Goal: Task Accomplishment & Management: Manage account settings

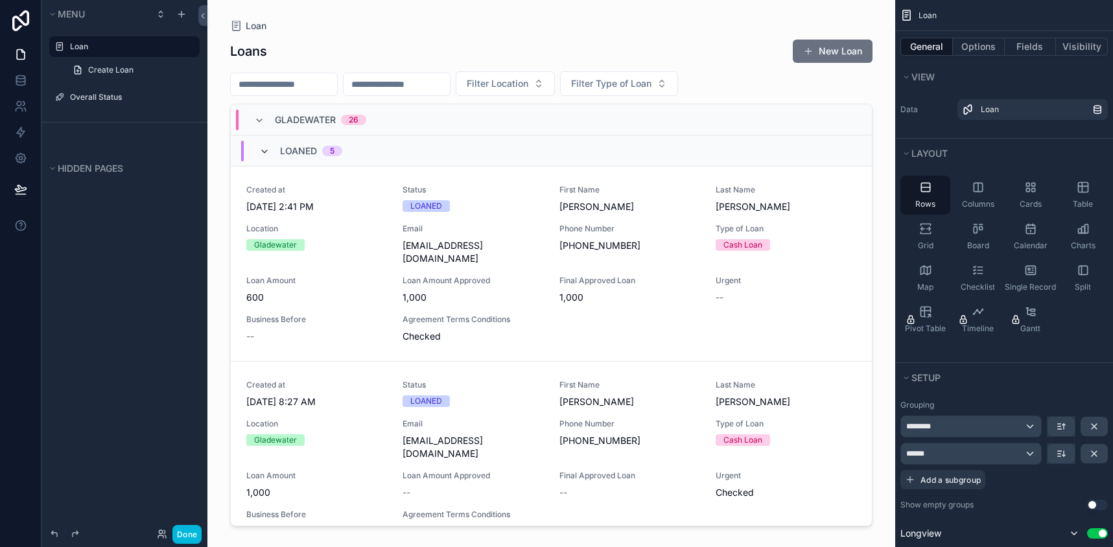
click at [268, 151] on icon "scrollable content" at bounding box center [264, 152] width 10 height 10
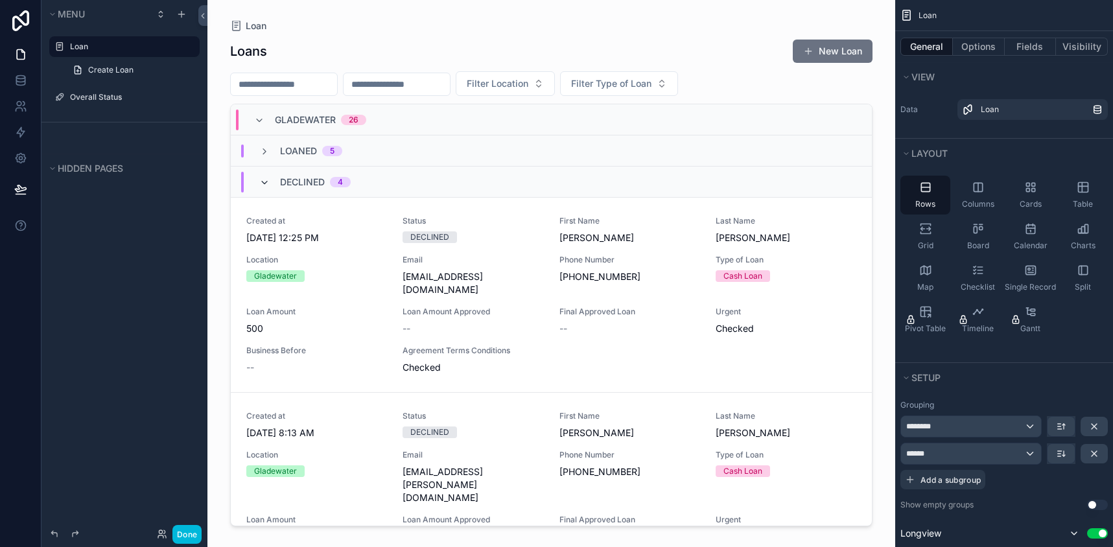
click at [262, 178] on icon "scrollable content" at bounding box center [264, 183] width 10 height 10
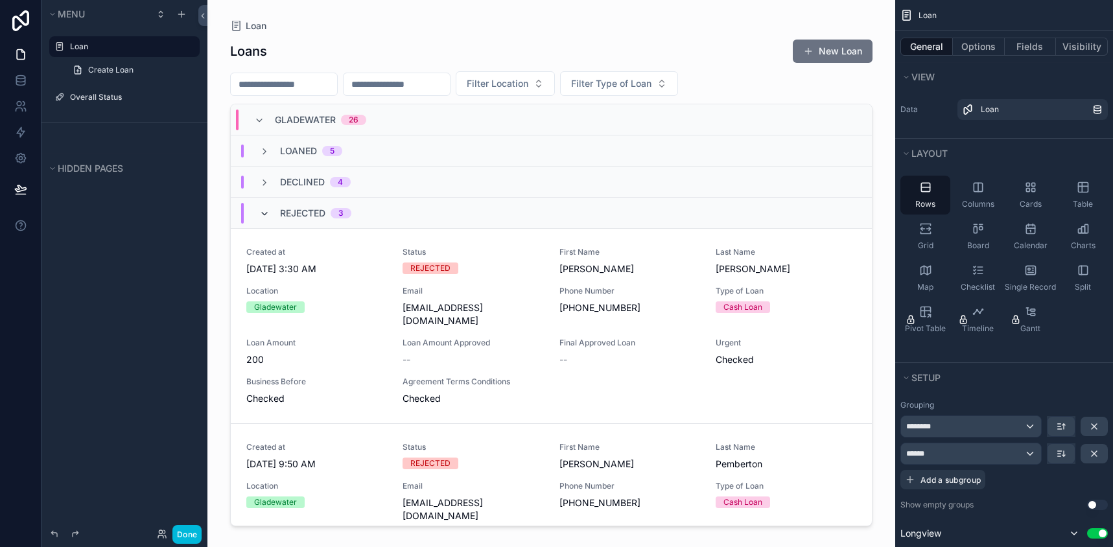
click at [263, 214] on icon "scrollable content" at bounding box center [264, 214] width 10 height 10
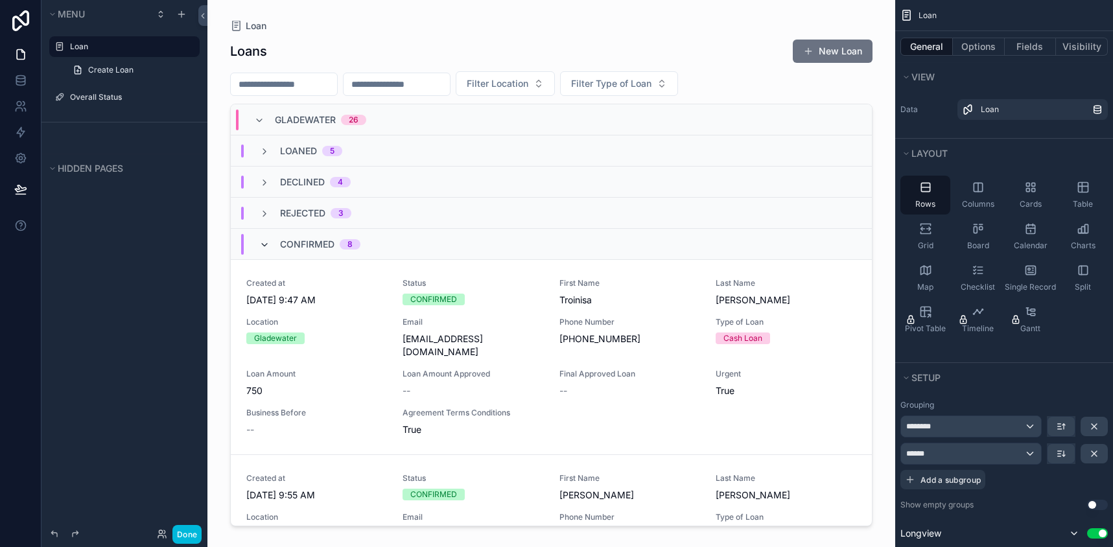
click at [261, 243] on icon "scrollable content" at bounding box center [264, 245] width 10 height 10
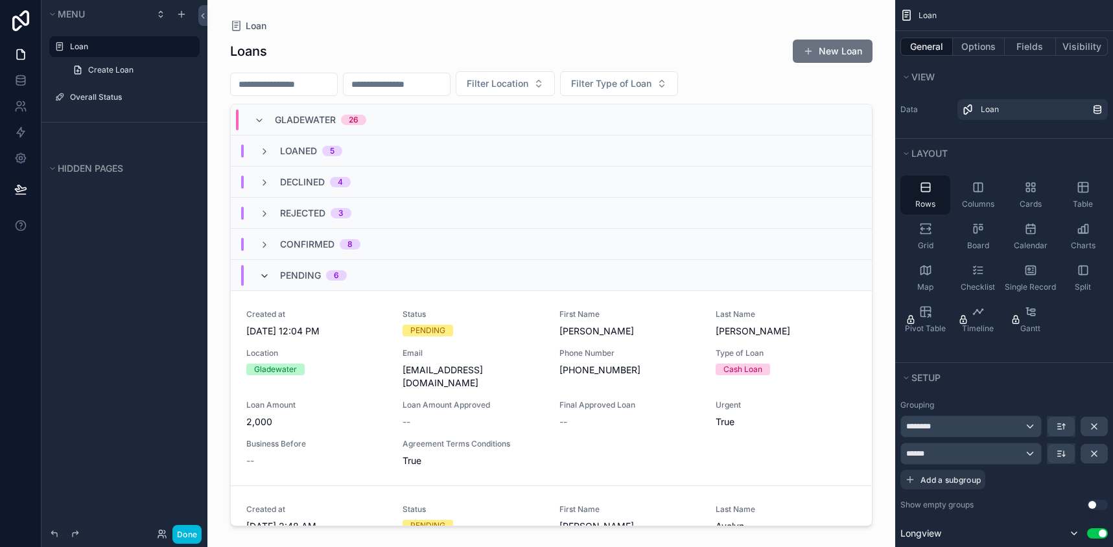
click at [266, 272] on icon "scrollable content" at bounding box center [264, 276] width 10 height 10
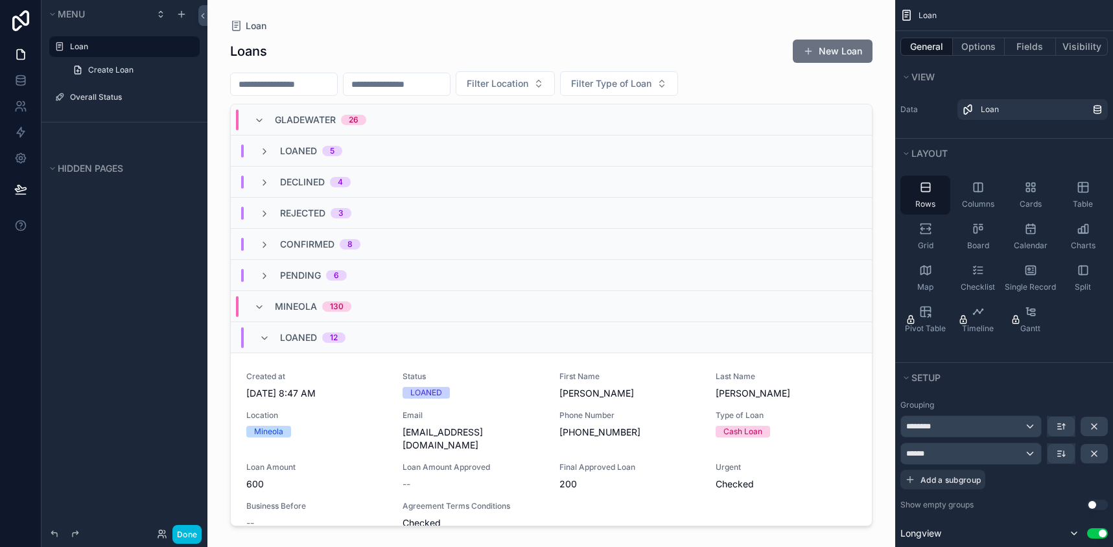
click at [239, 311] on div "Mineola 130" at bounding box center [303, 306] width 128 height 21
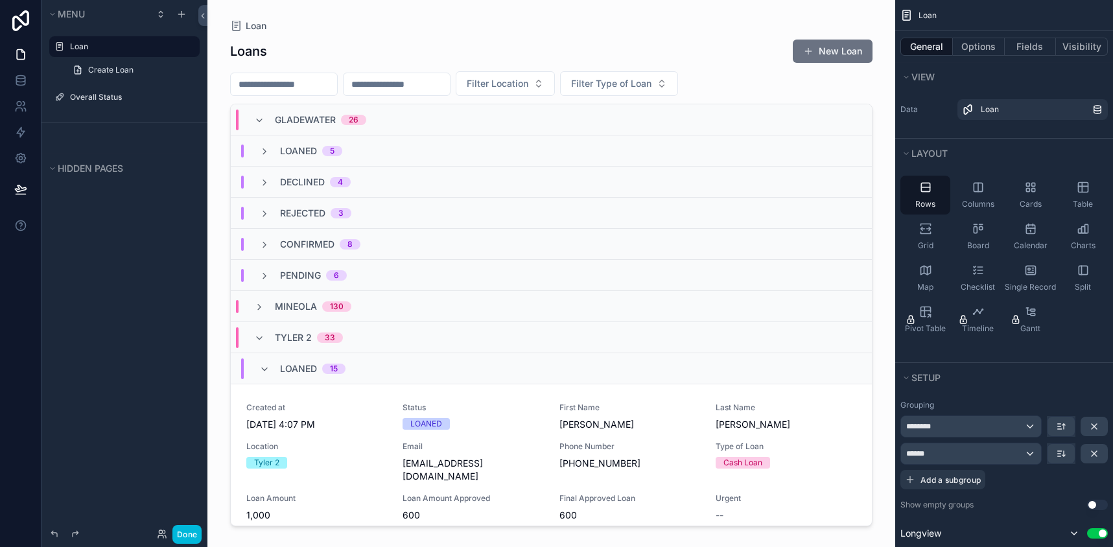
click at [244, 118] on div "Gladewater 26" at bounding box center [310, 120] width 143 height 21
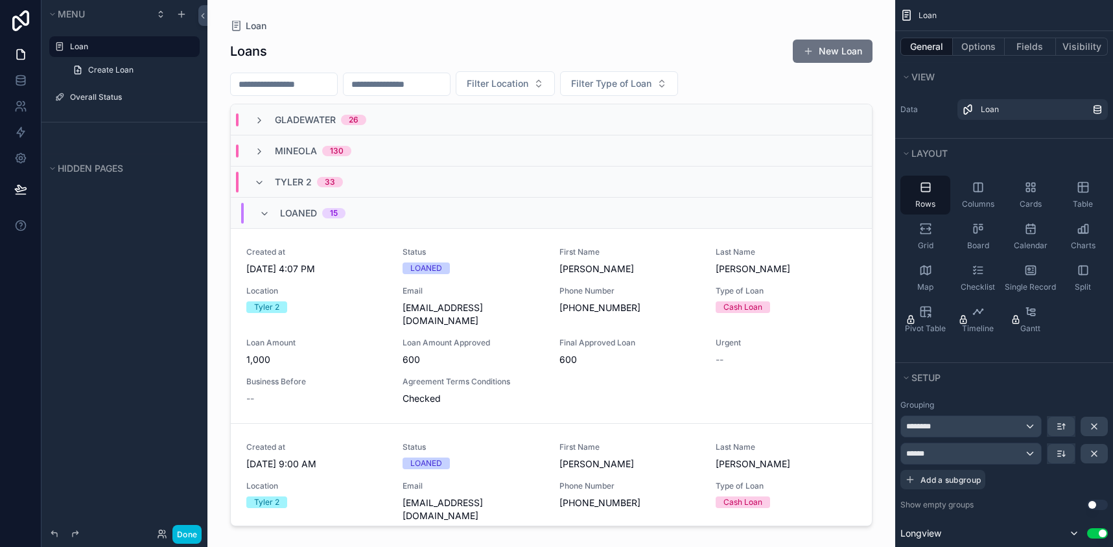
click at [249, 170] on div "[PERSON_NAME] 2 33" at bounding box center [551, 182] width 641 height 31
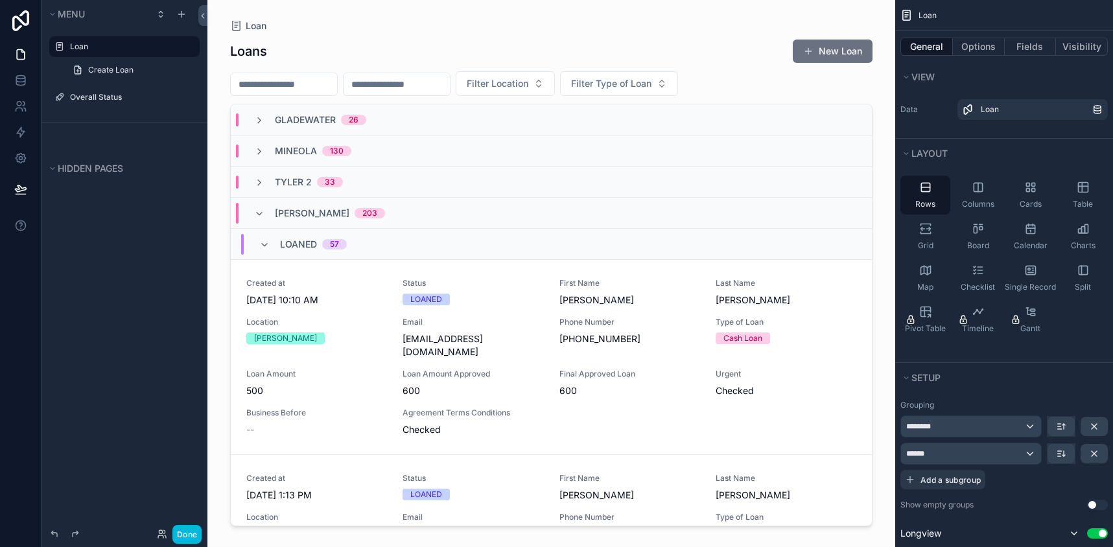
click at [249, 218] on div "Tyler 203" at bounding box center [320, 213] width 162 height 21
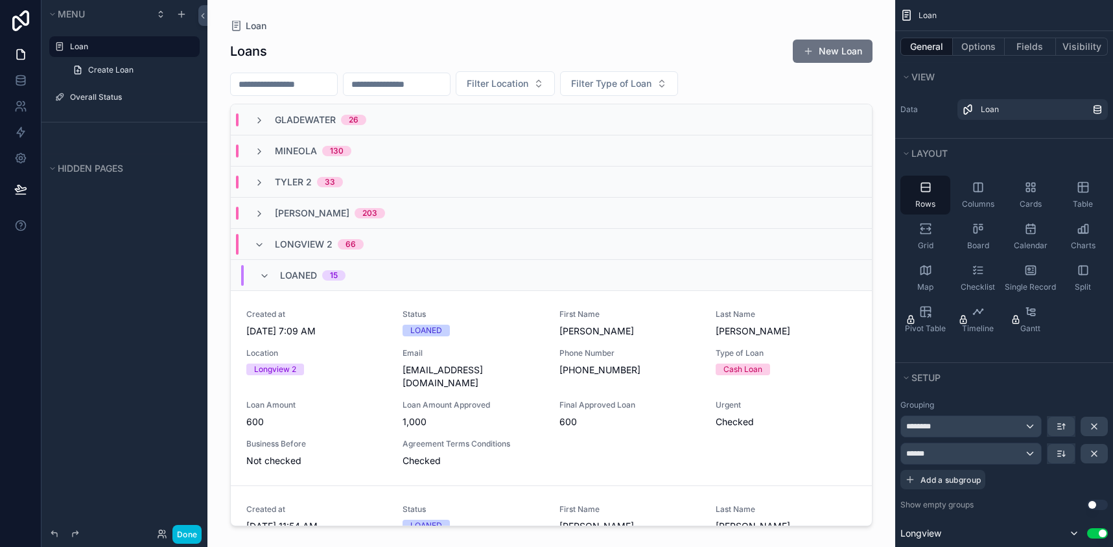
click at [248, 246] on div "Longview 2 66" at bounding box center [309, 244] width 141 height 21
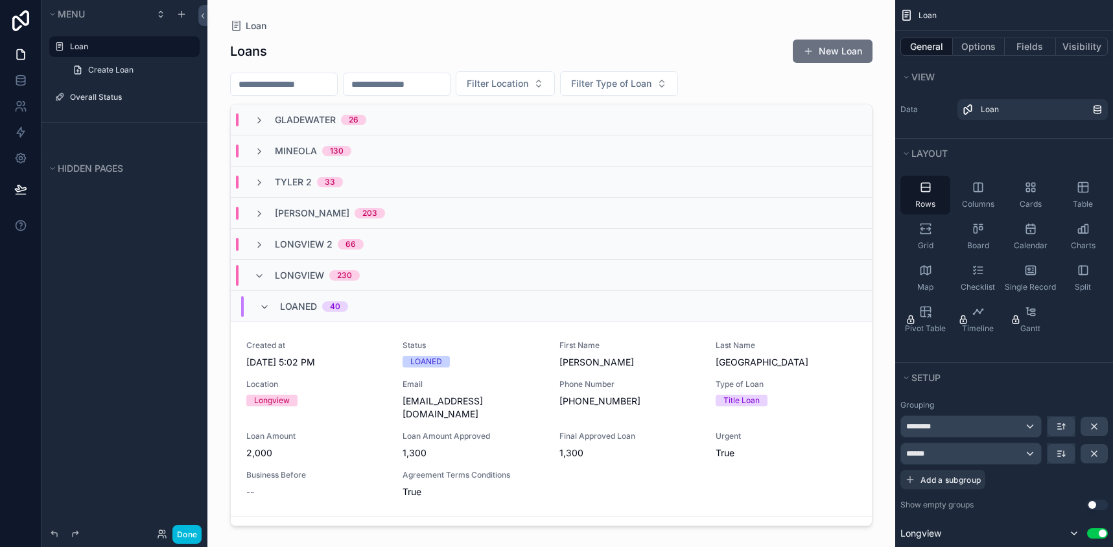
click at [250, 270] on div "Longview 230" at bounding box center [307, 275] width 137 height 21
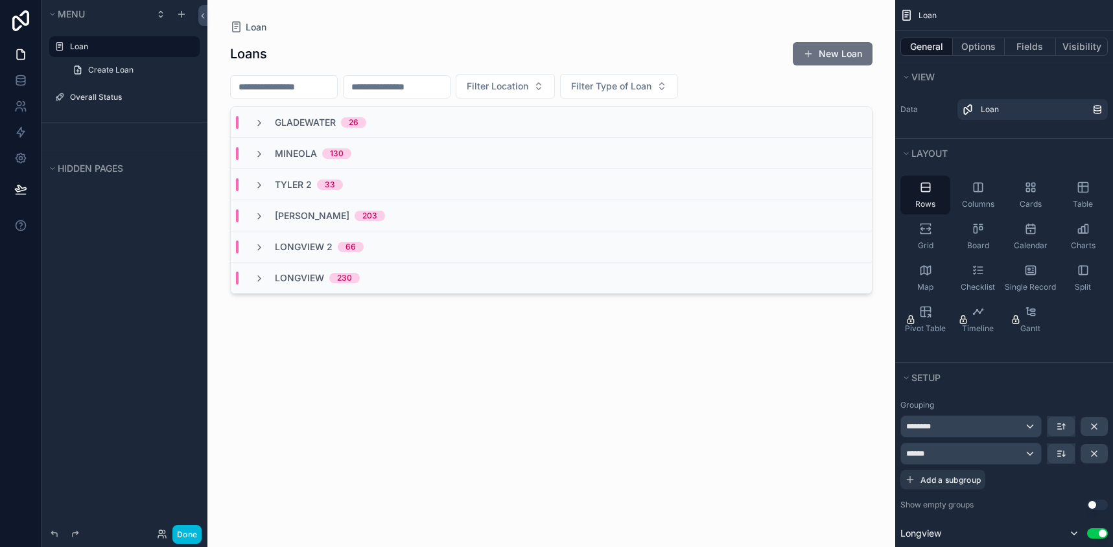
click at [248, 182] on div "[PERSON_NAME] 2 33" at bounding box center [299, 184] width 120 height 13
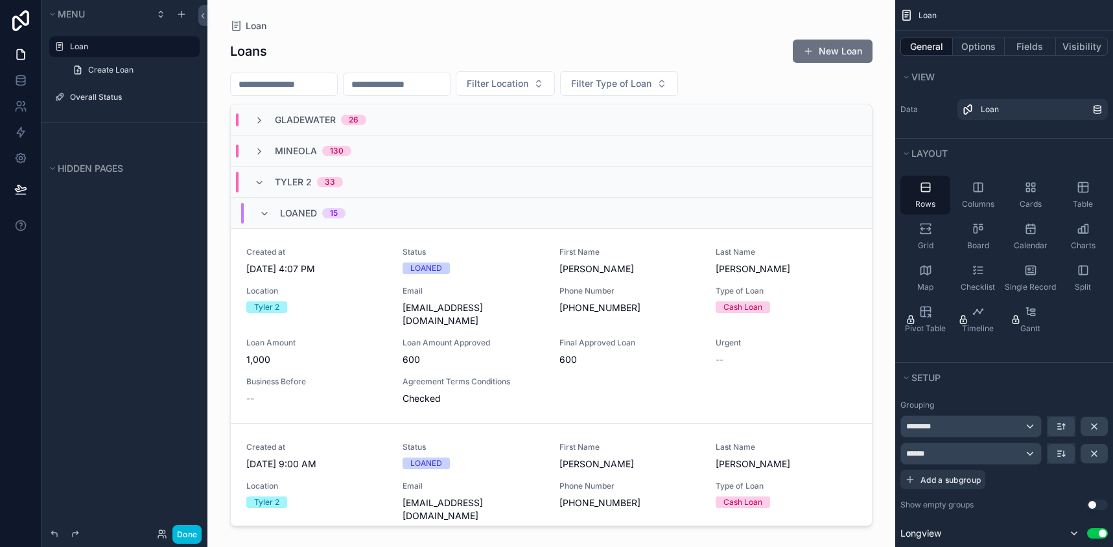
click at [252, 182] on div "[PERSON_NAME] 2 33" at bounding box center [299, 182] width 120 height 21
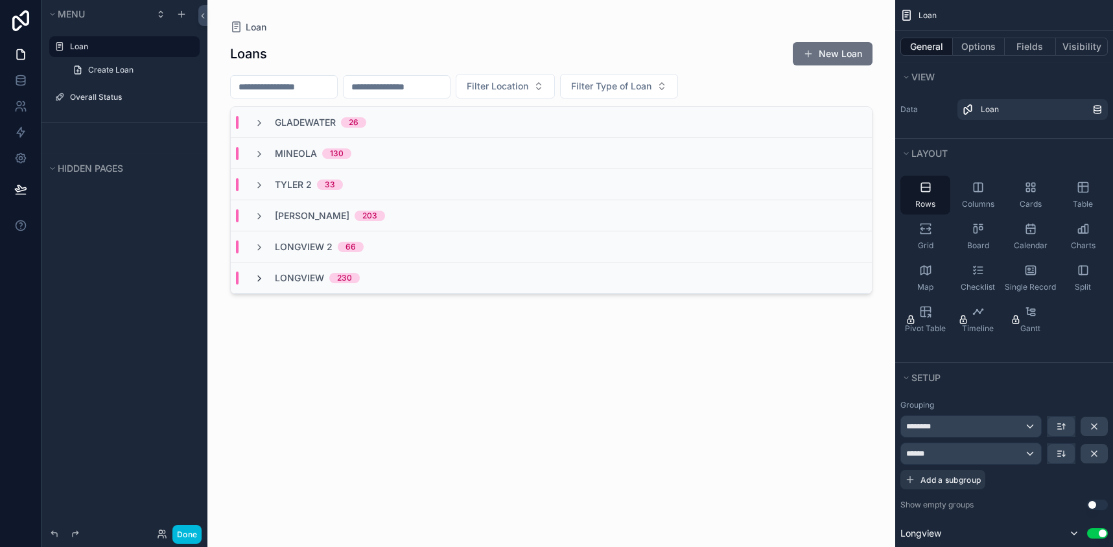
click at [257, 278] on icon "scrollable content" at bounding box center [259, 279] width 10 height 10
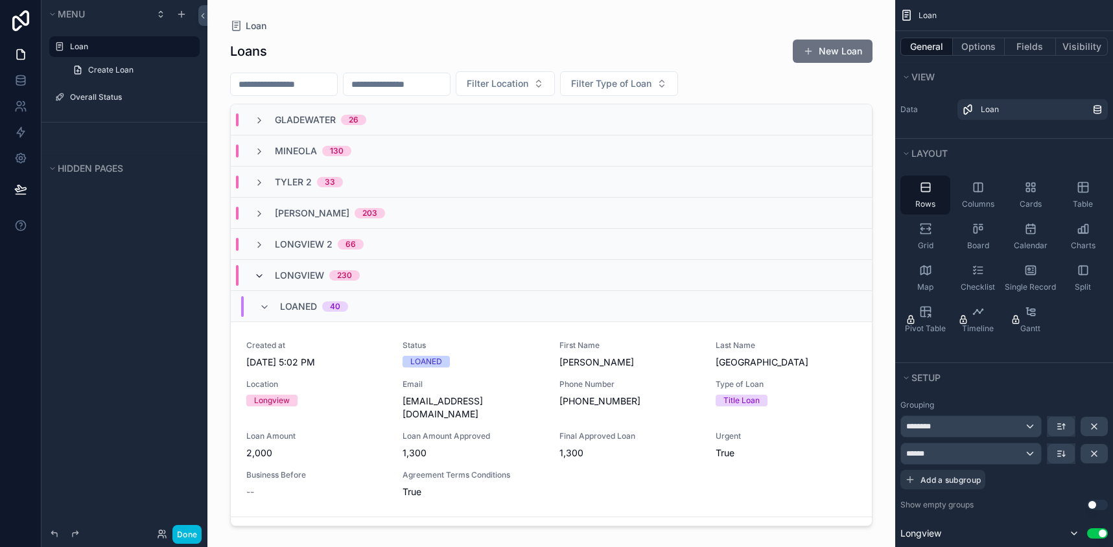
click at [256, 278] on icon "scrollable content" at bounding box center [259, 276] width 10 height 10
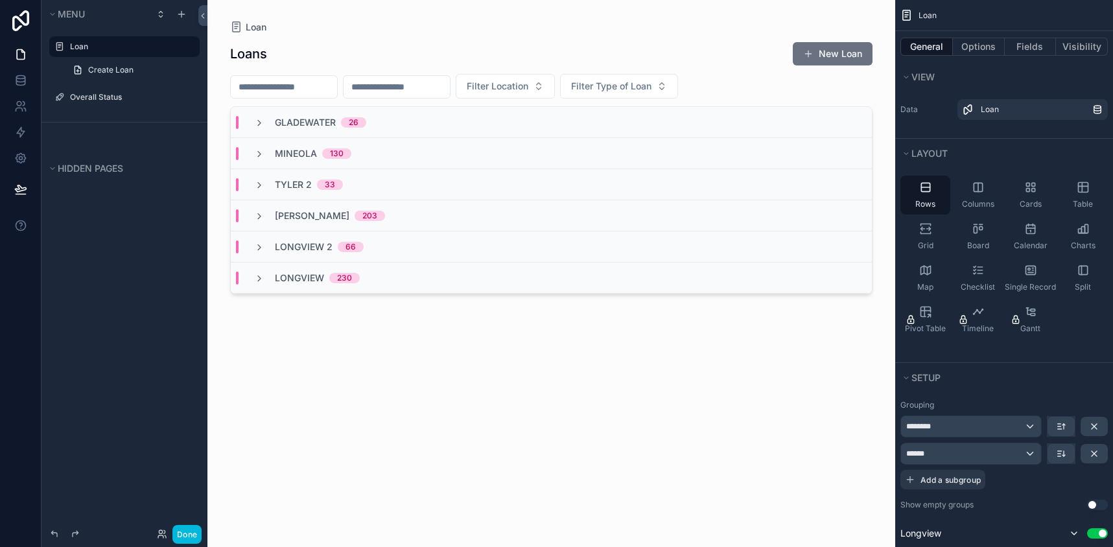
click at [250, 119] on div "Gladewater 26" at bounding box center [310, 122] width 143 height 13
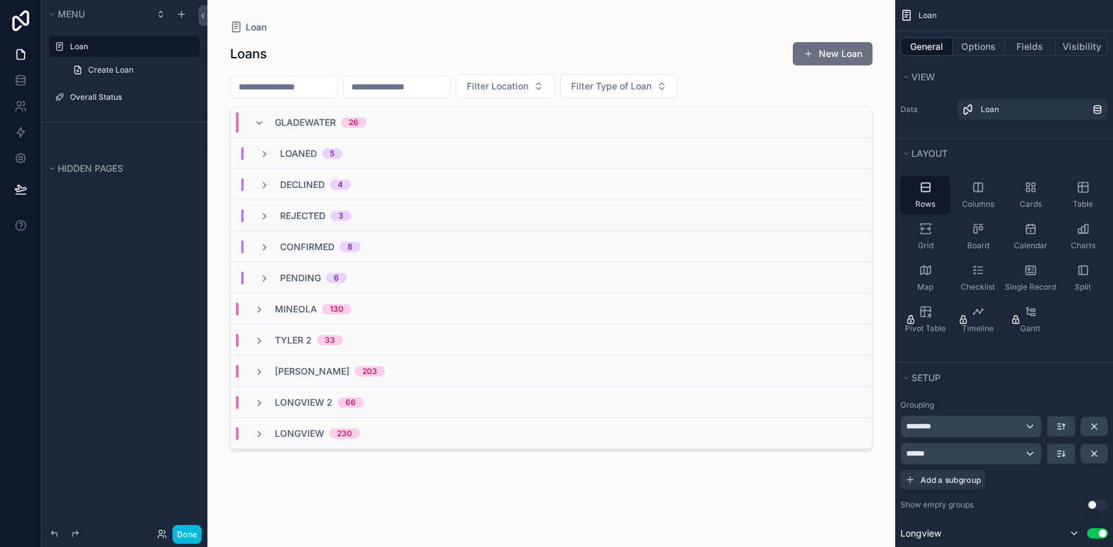
click at [250, 119] on div "Gladewater 26" at bounding box center [310, 122] width 143 height 21
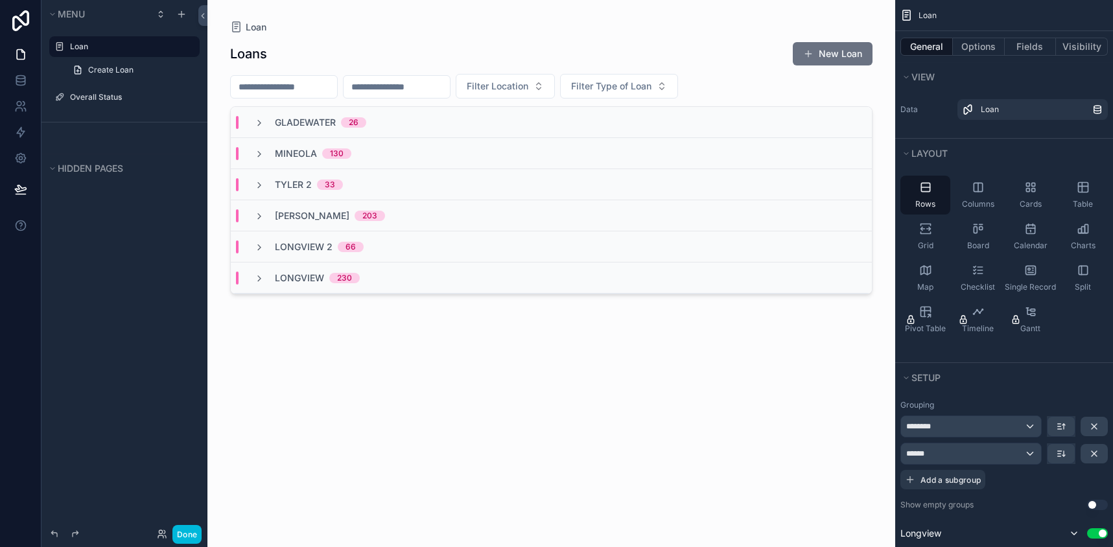
click at [252, 154] on div "Mineola 130" at bounding box center [303, 153] width 128 height 13
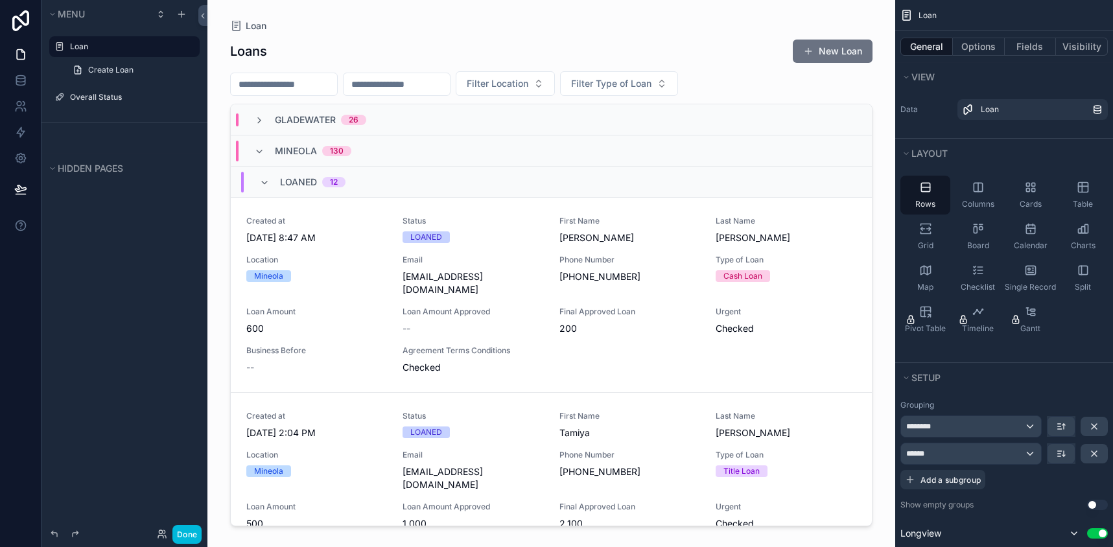
click at [253, 150] on div "Mineola 130" at bounding box center [303, 151] width 128 height 21
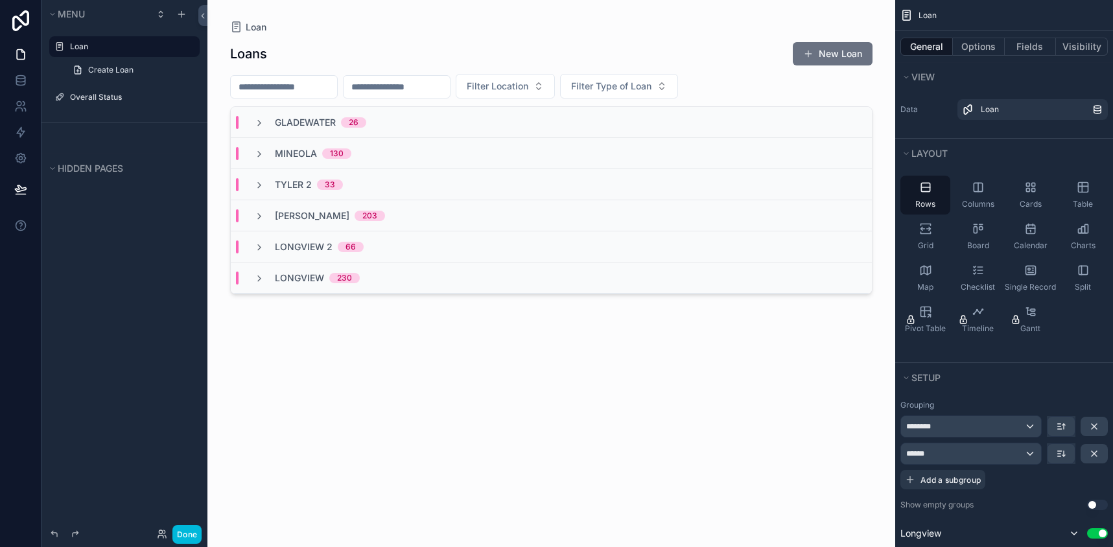
click at [249, 125] on div "Gladewater 26" at bounding box center [310, 122] width 143 height 13
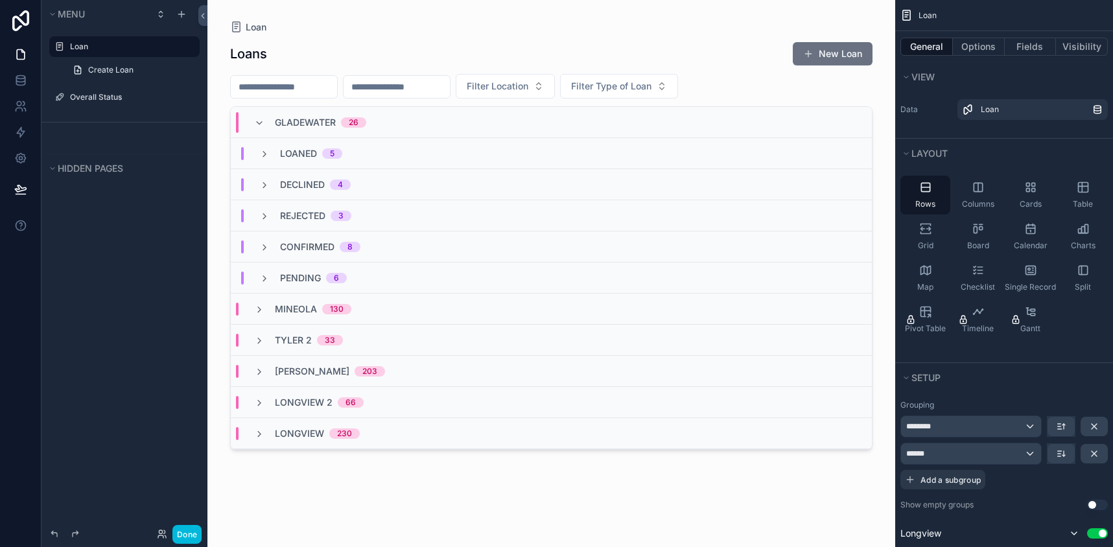
click at [249, 125] on div "Gladewater 26" at bounding box center [310, 122] width 143 height 21
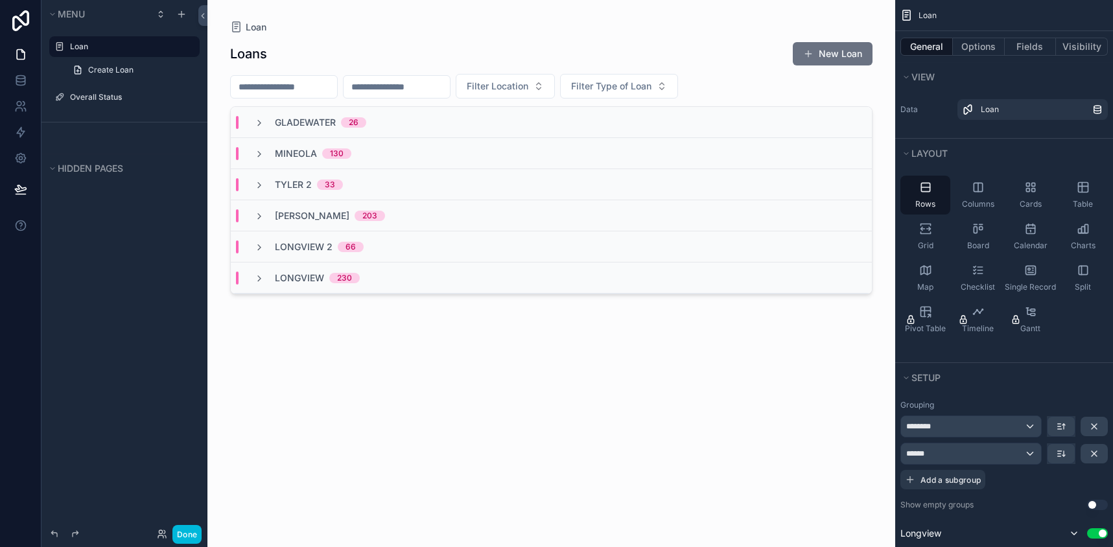
click at [250, 182] on div "[PERSON_NAME] 2 33" at bounding box center [299, 184] width 120 height 13
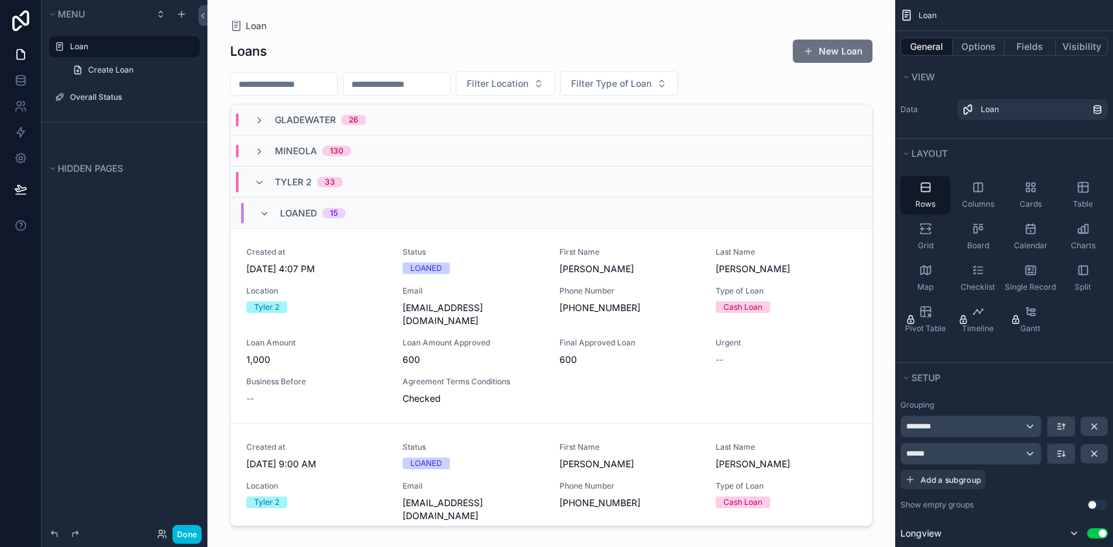
click at [250, 182] on div "[PERSON_NAME] 2 33" at bounding box center [299, 182] width 120 height 21
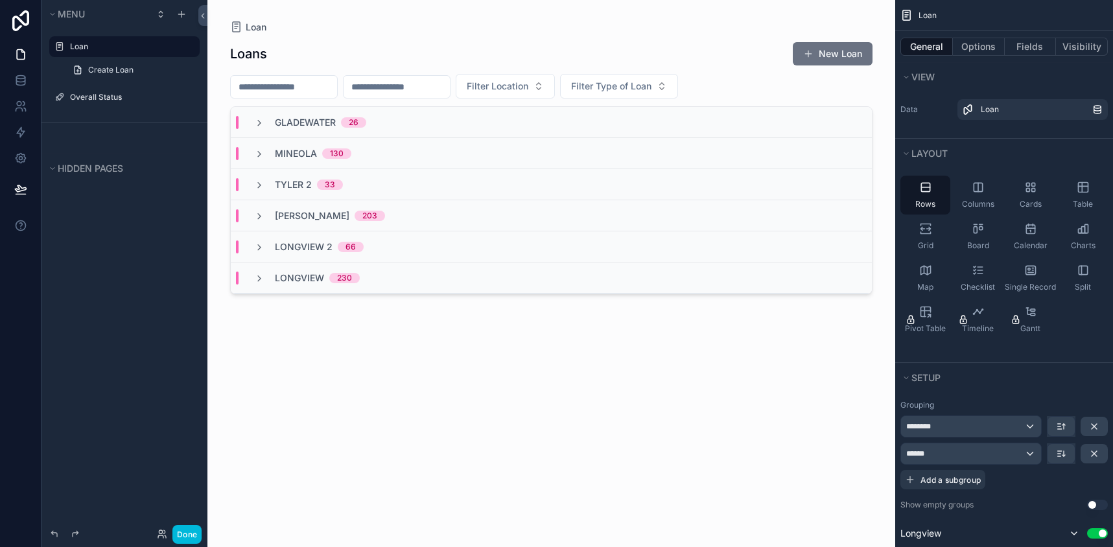
click at [252, 218] on div "Tyler 203" at bounding box center [320, 215] width 162 height 13
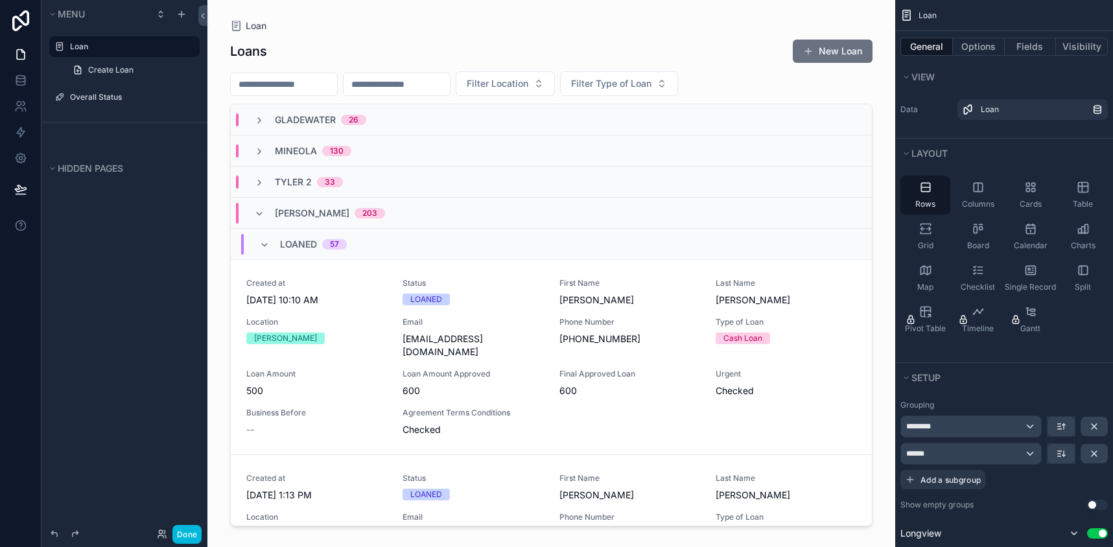
click at [252, 215] on div "Tyler 203" at bounding box center [320, 213] width 162 height 21
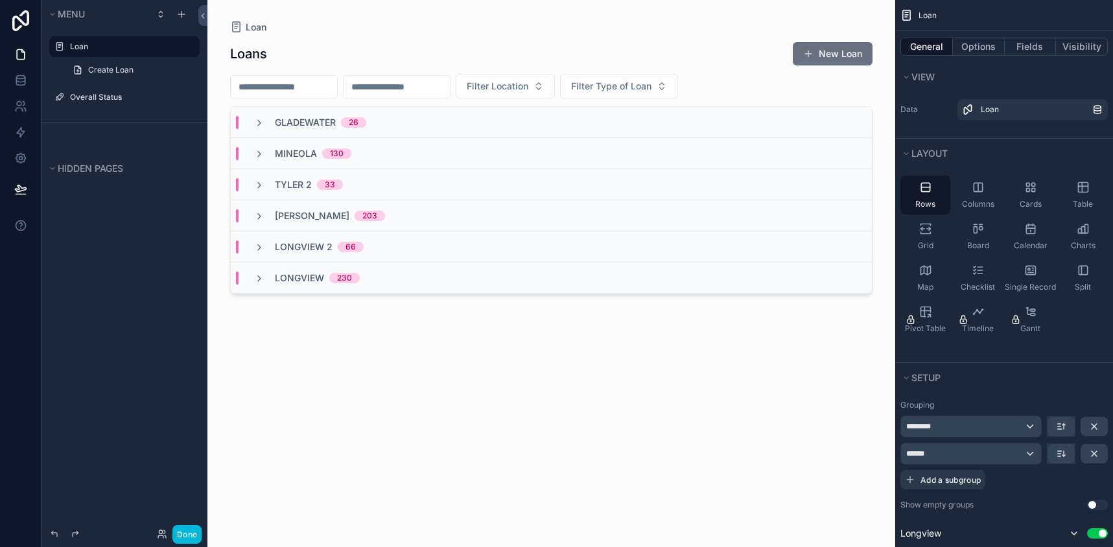
click at [253, 244] on div "Longview 2 66" at bounding box center [309, 247] width 141 height 13
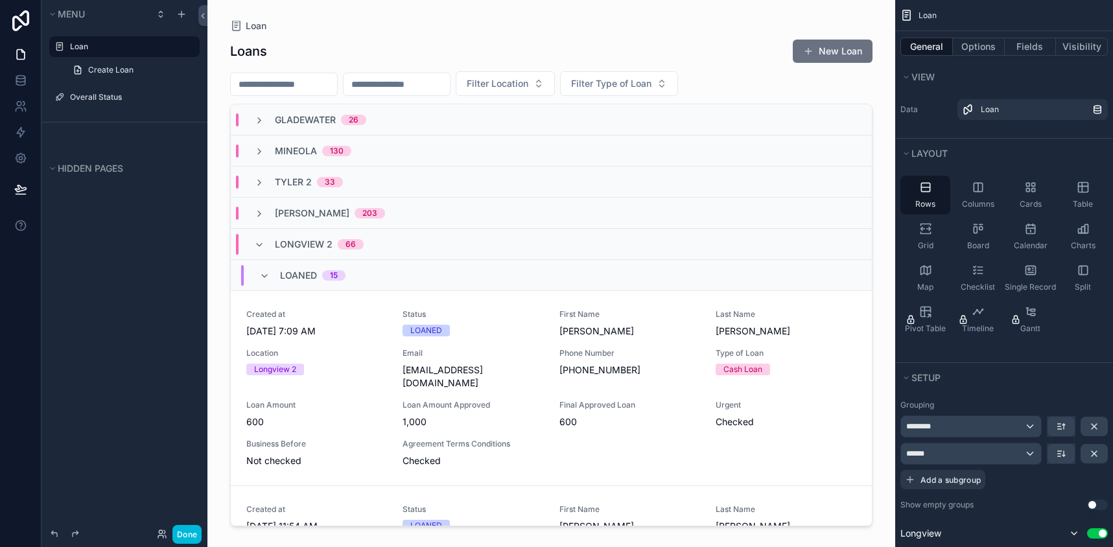
click at [251, 241] on div "Longview 2 66" at bounding box center [309, 244] width 141 height 21
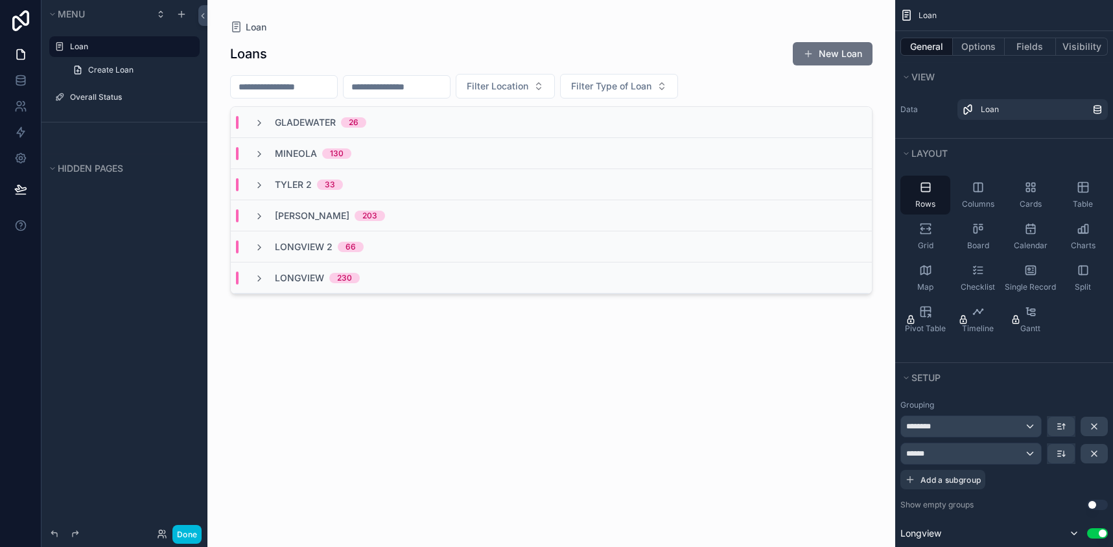
click at [250, 279] on div "Longview 230" at bounding box center [307, 278] width 137 height 13
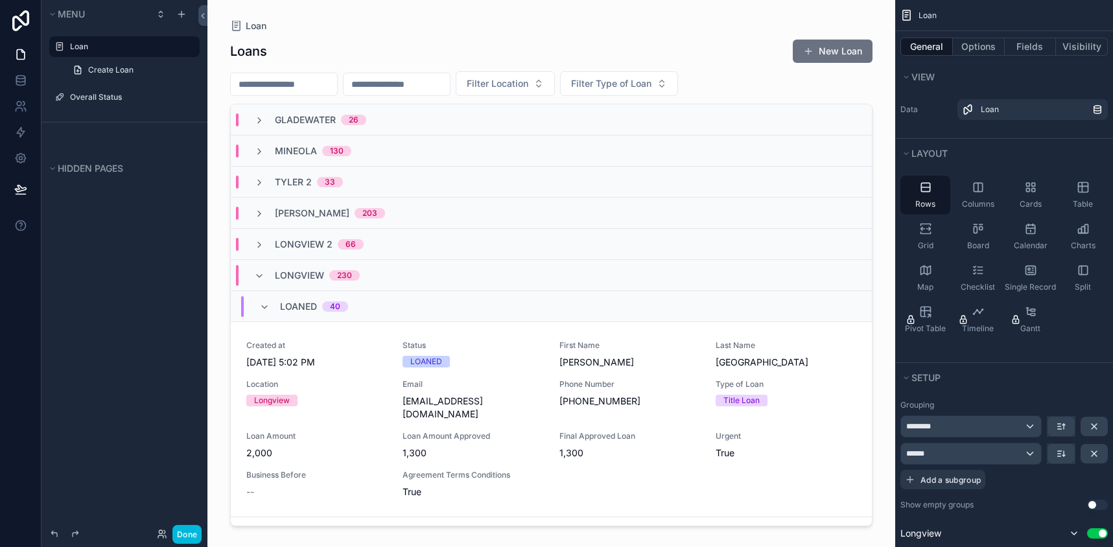
click at [250, 274] on div "Longview 230" at bounding box center [307, 275] width 137 height 21
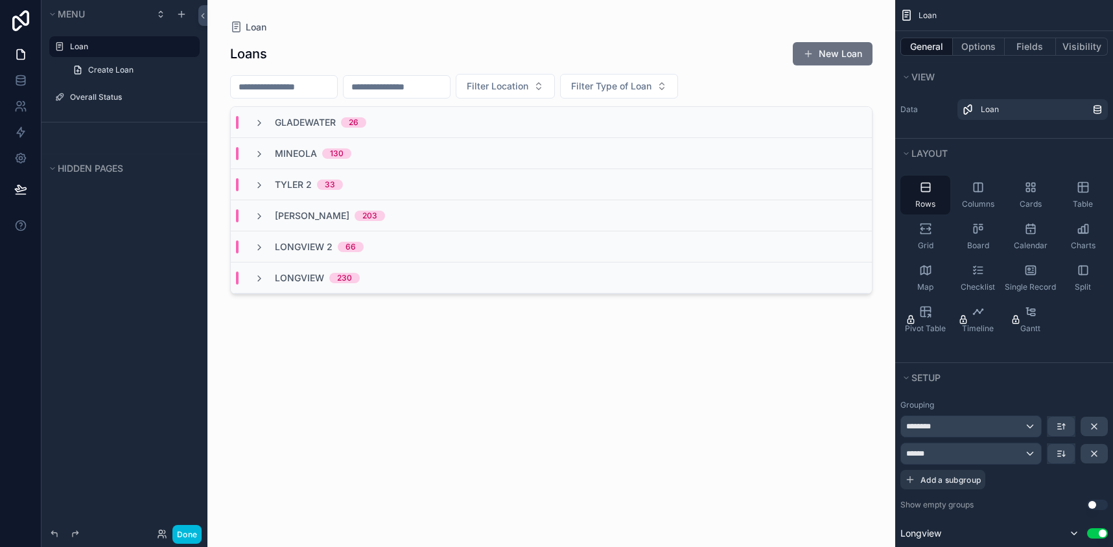
click at [252, 250] on div "Longview 2 66" at bounding box center [309, 247] width 141 height 13
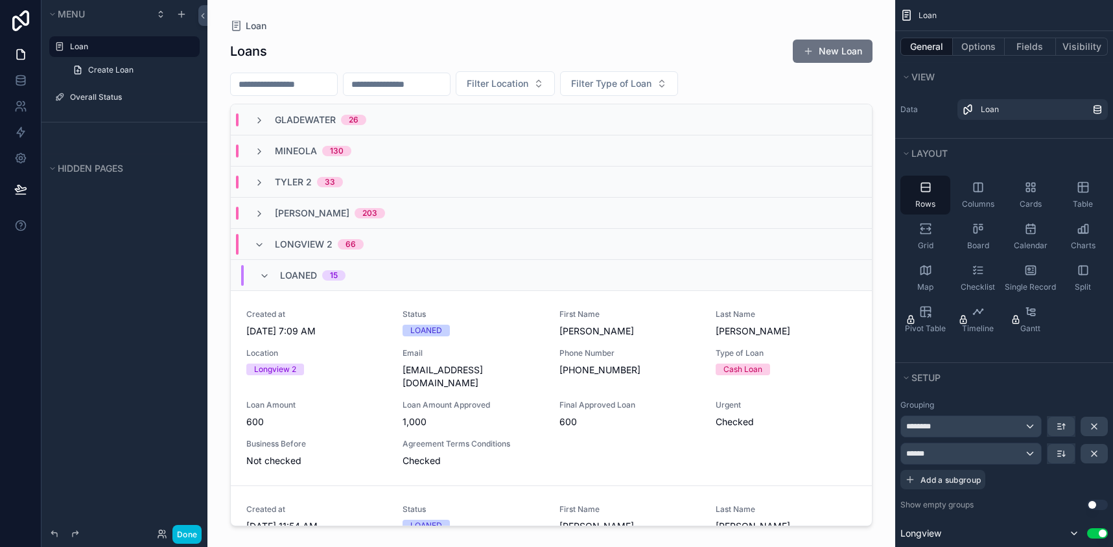
click at [252, 243] on div "Longview 2 66" at bounding box center [309, 244] width 141 height 21
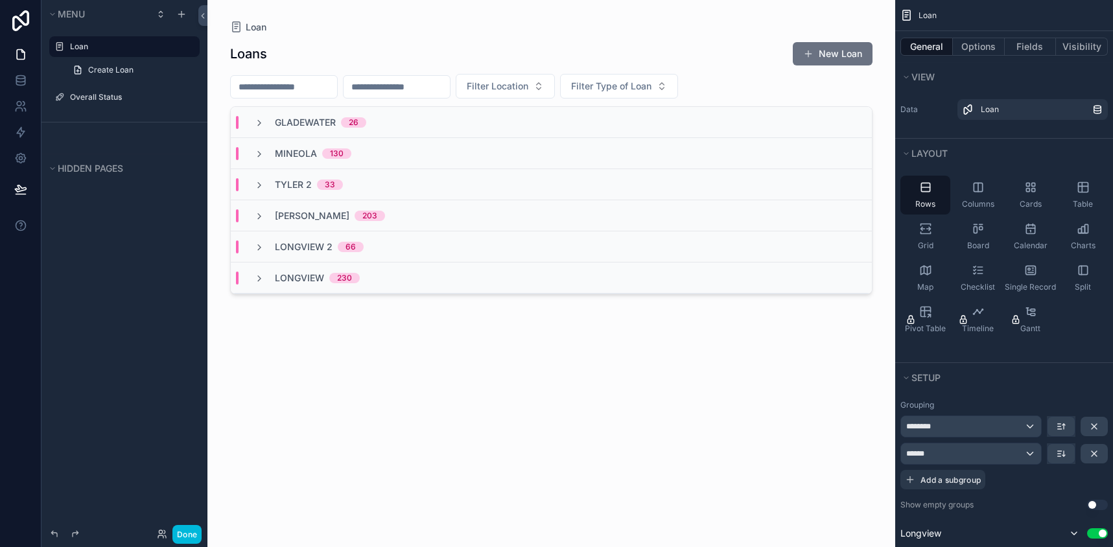
click at [250, 279] on div "Longview 230" at bounding box center [307, 278] width 137 height 13
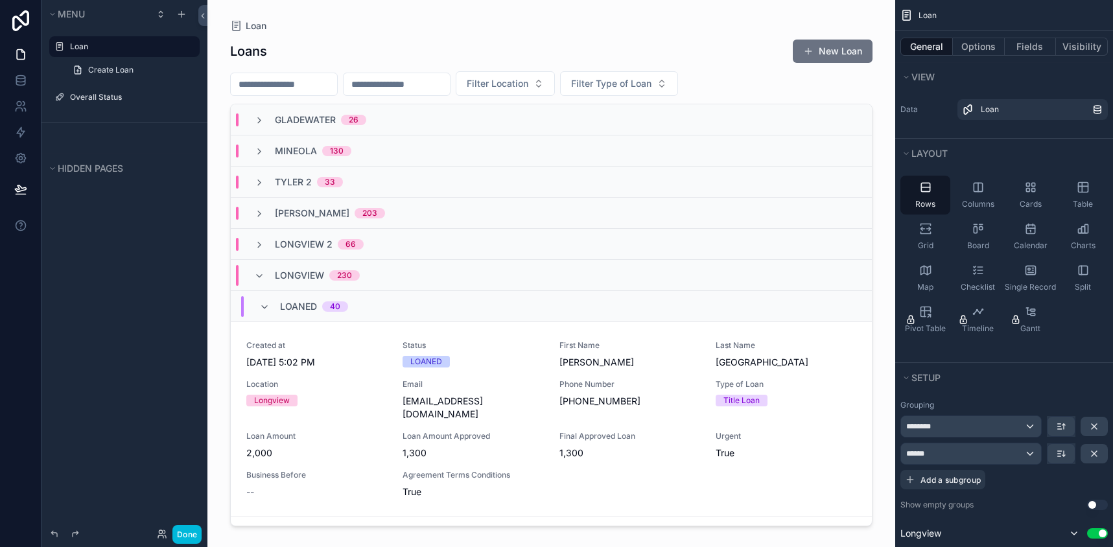
click at [251, 274] on div "Longview 230" at bounding box center [307, 275] width 137 height 21
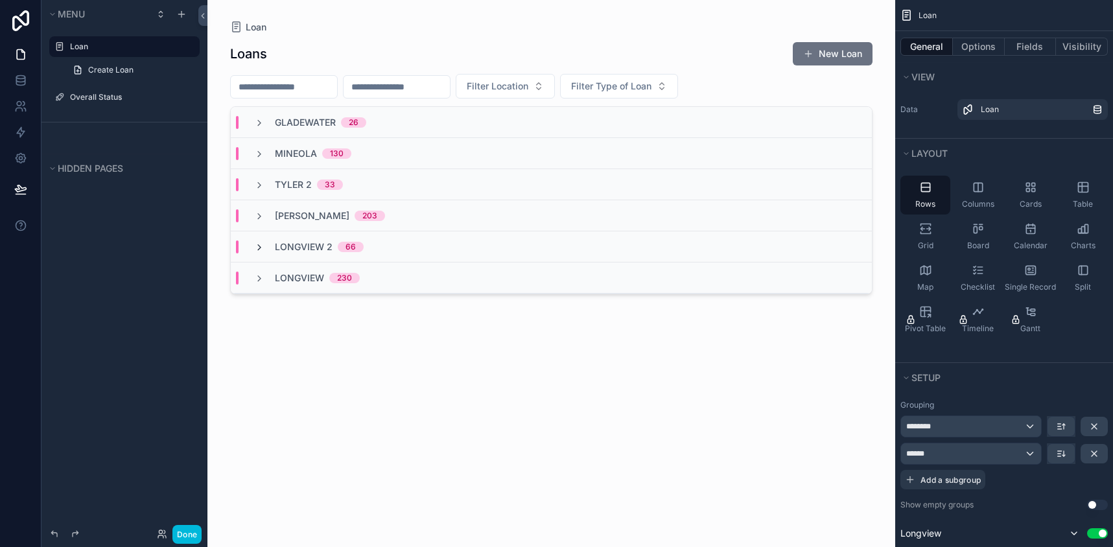
click at [257, 248] on icon "scrollable content" at bounding box center [259, 248] width 10 height 10
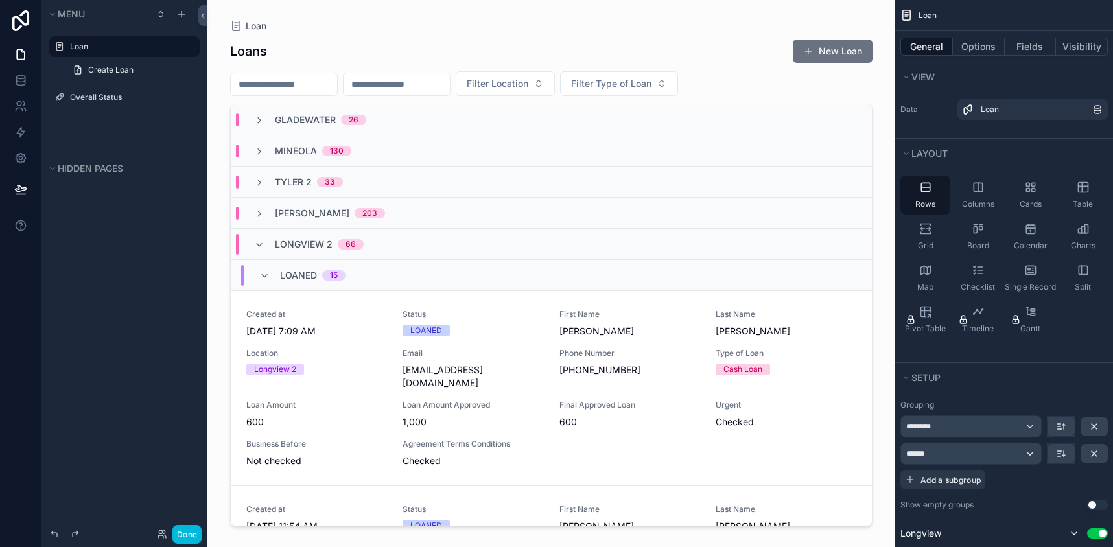
click at [257, 248] on icon "scrollable content" at bounding box center [259, 245] width 10 height 10
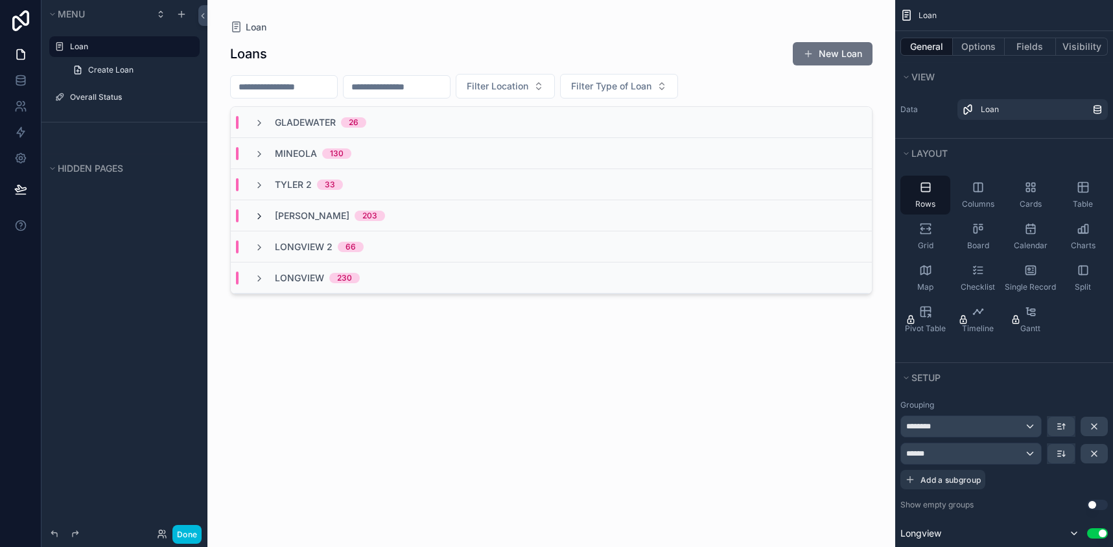
click at [260, 218] on icon "scrollable content" at bounding box center [259, 216] width 10 height 10
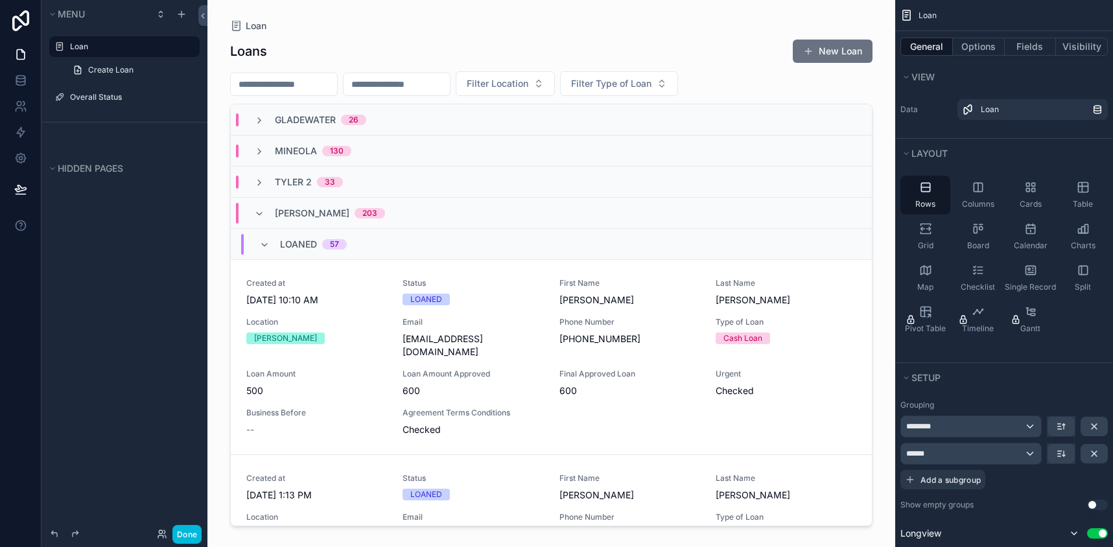
click at [260, 218] on icon "scrollable content" at bounding box center [259, 214] width 10 height 10
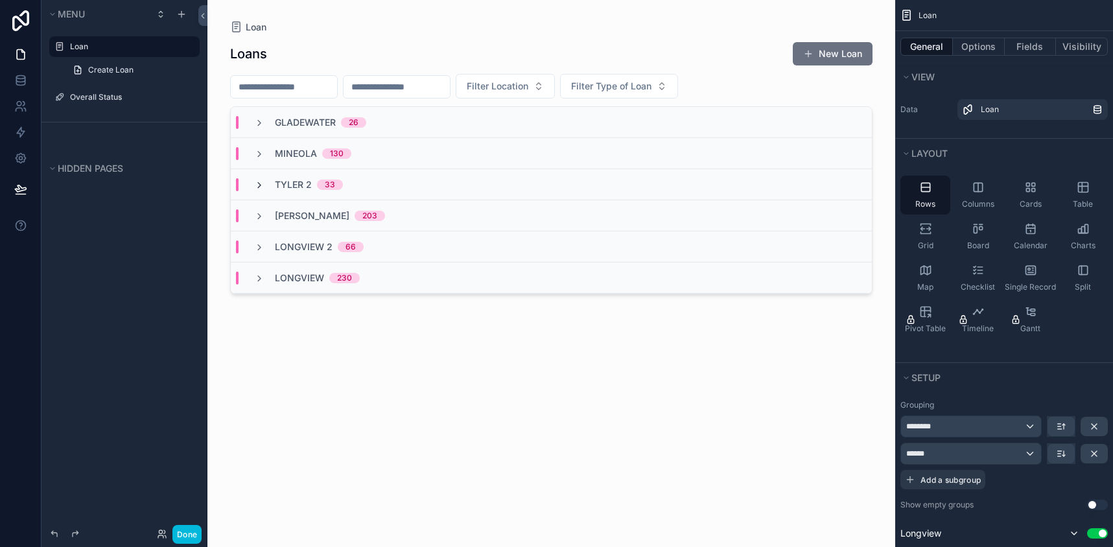
click at [261, 185] on icon "scrollable content" at bounding box center [259, 185] width 10 height 10
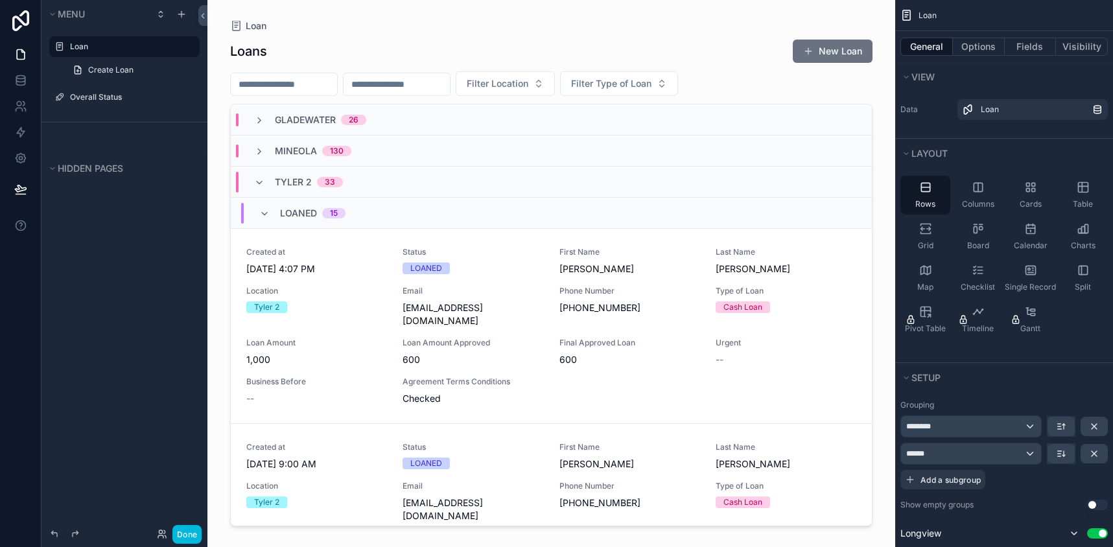
click at [261, 185] on icon "scrollable content" at bounding box center [259, 183] width 10 height 10
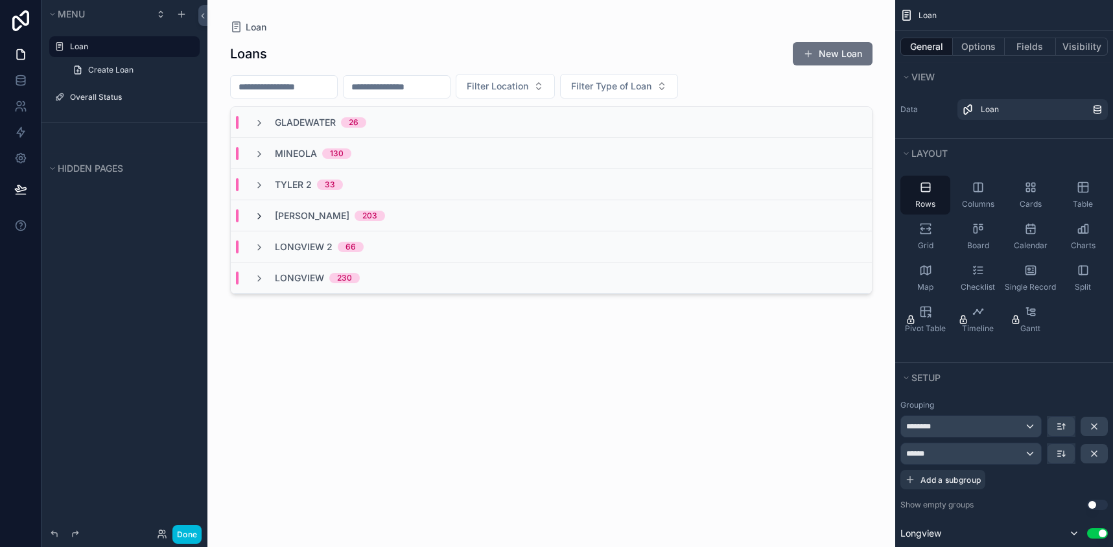
click at [257, 213] on icon "scrollable content" at bounding box center [259, 216] width 10 height 10
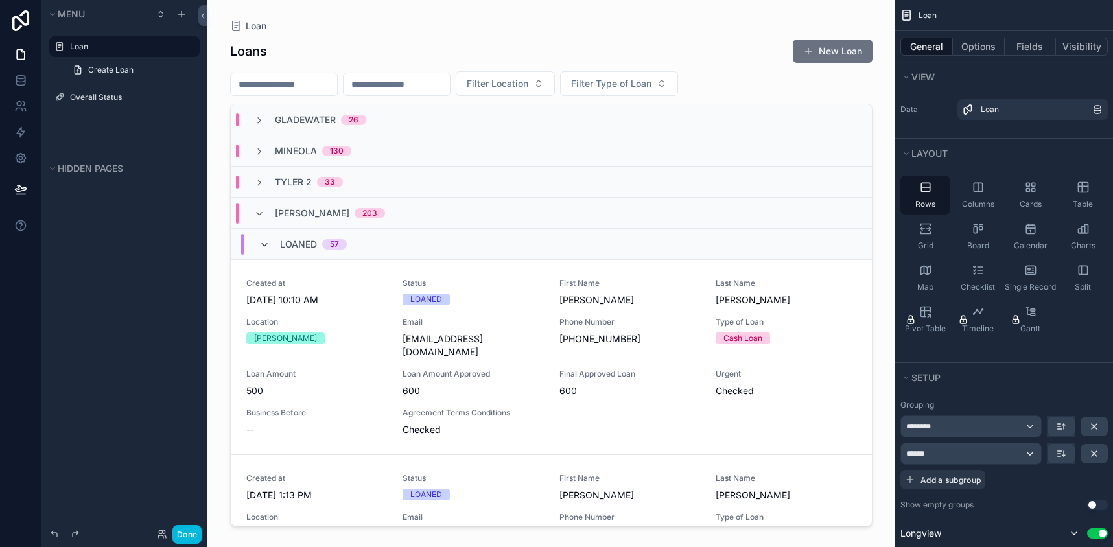
click at [261, 243] on icon "scrollable content" at bounding box center [264, 245] width 10 height 10
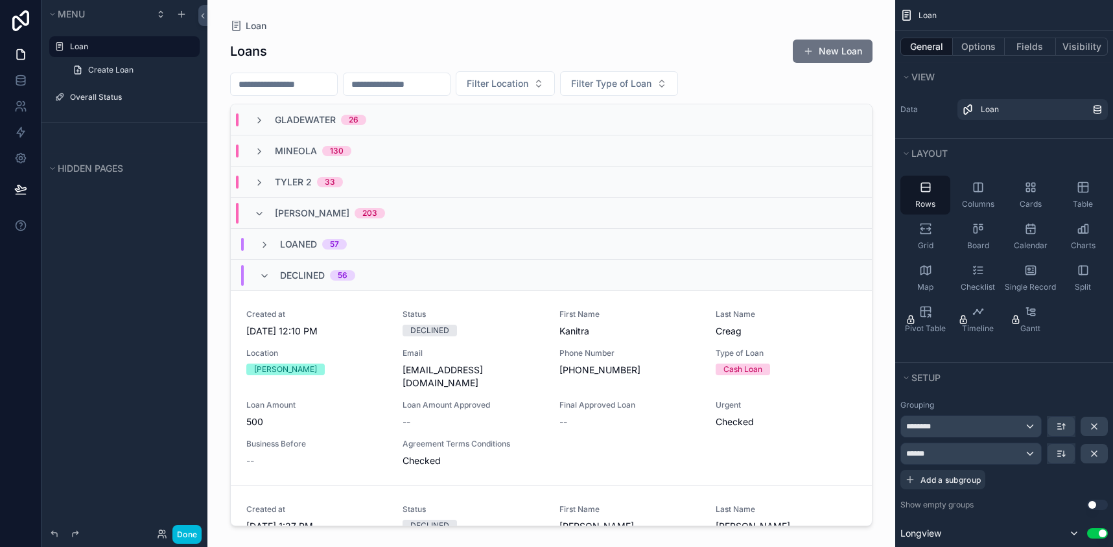
click at [253, 212] on div "Tyler 203" at bounding box center [320, 213] width 162 height 21
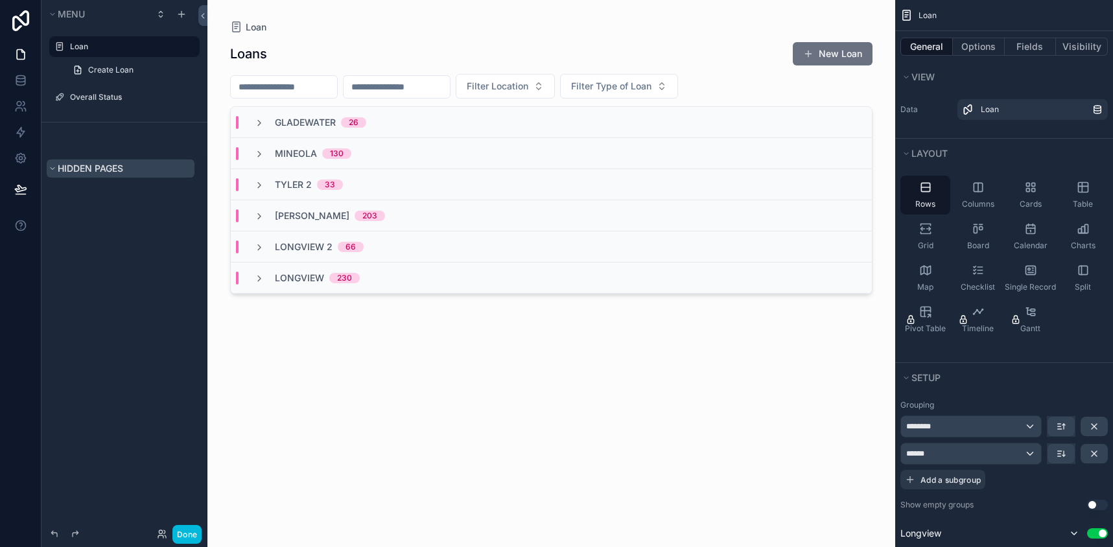
click at [87, 171] on span "Hidden pages" at bounding box center [90, 168] width 65 height 11
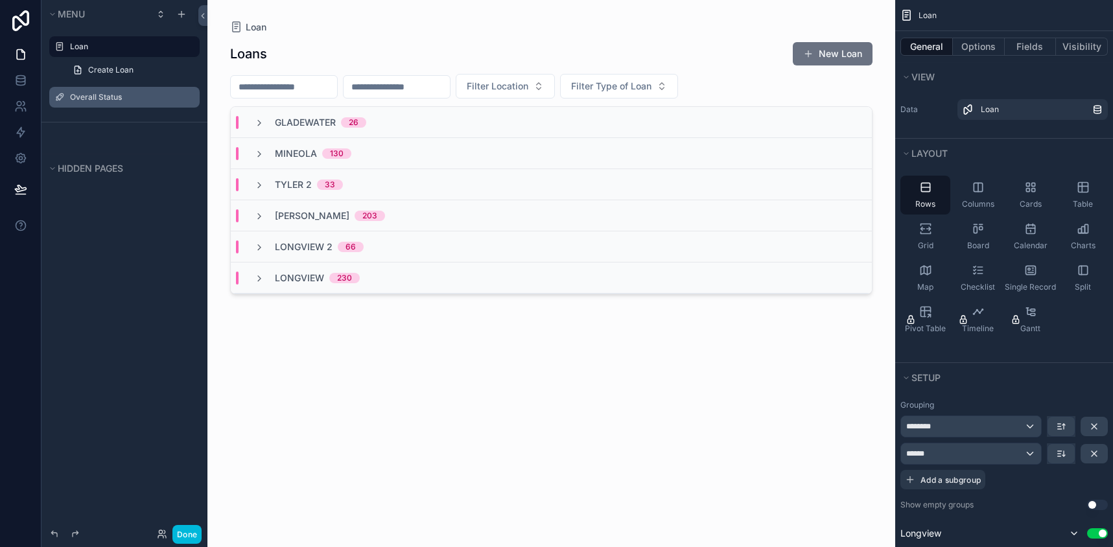
click at [86, 98] on label "Overall Status" at bounding box center [131, 97] width 122 height 10
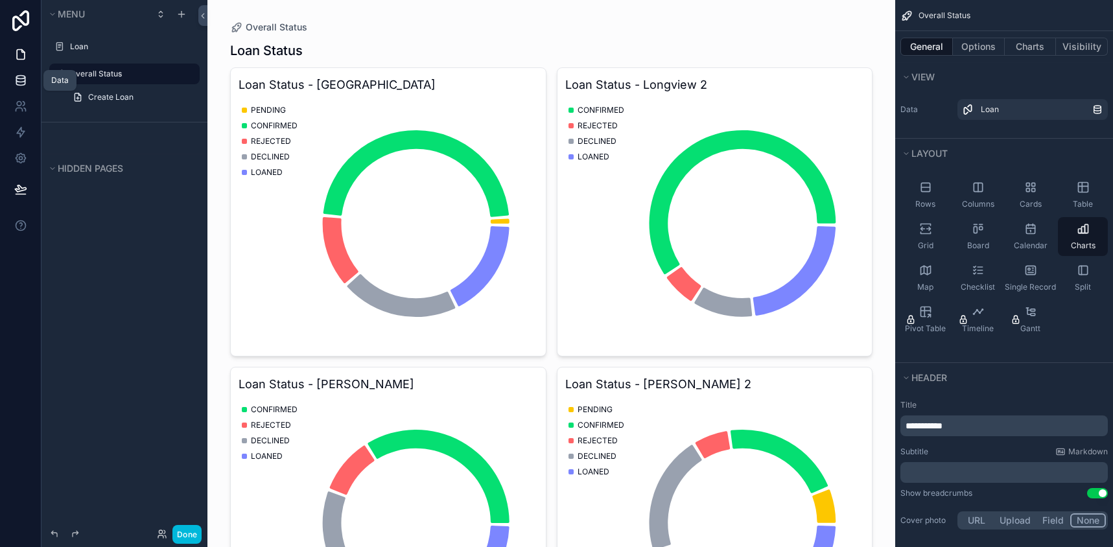
click at [19, 80] on icon at bounding box center [20, 80] width 13 height 13
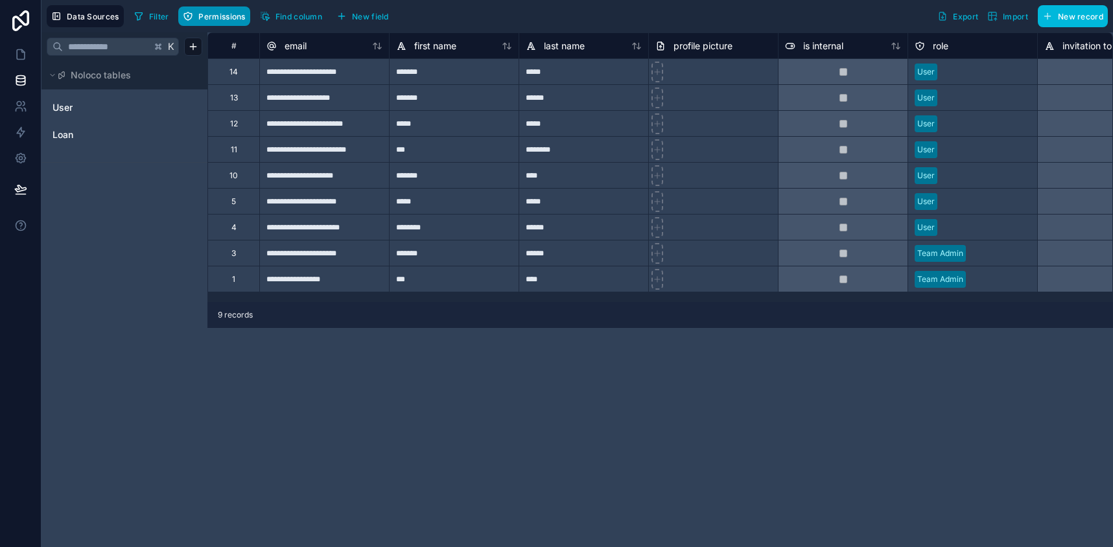
click at [214, 14] on span "Permissions" at bounding box center [221, 17] width 47 height 10
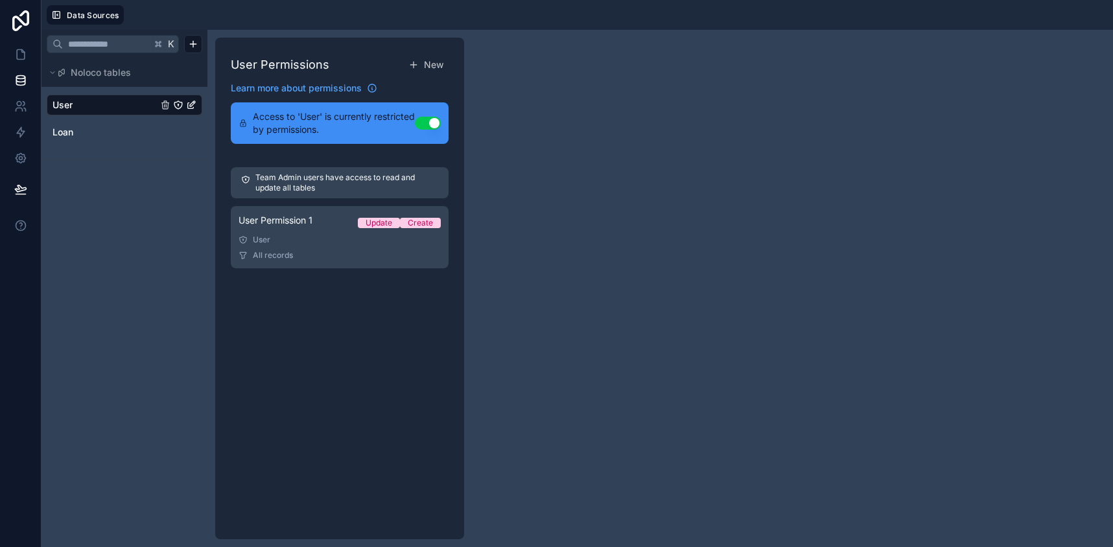
click at [61, 106] on span "User" at bounding box center [63, 105] width 20 height 13
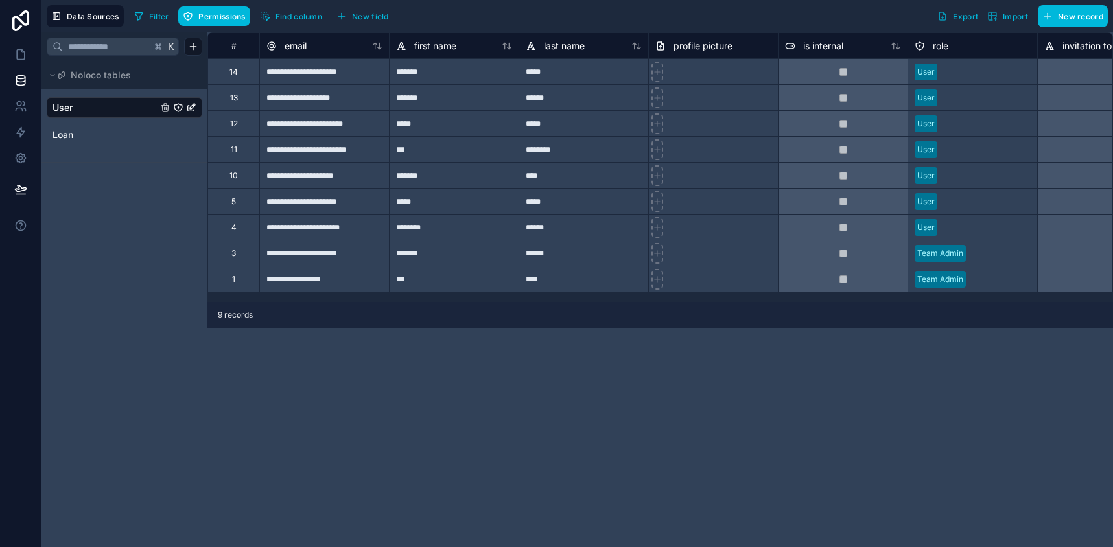
click at [236, 254] on div "3" at bounding box center [234, 253] width 5 height 10
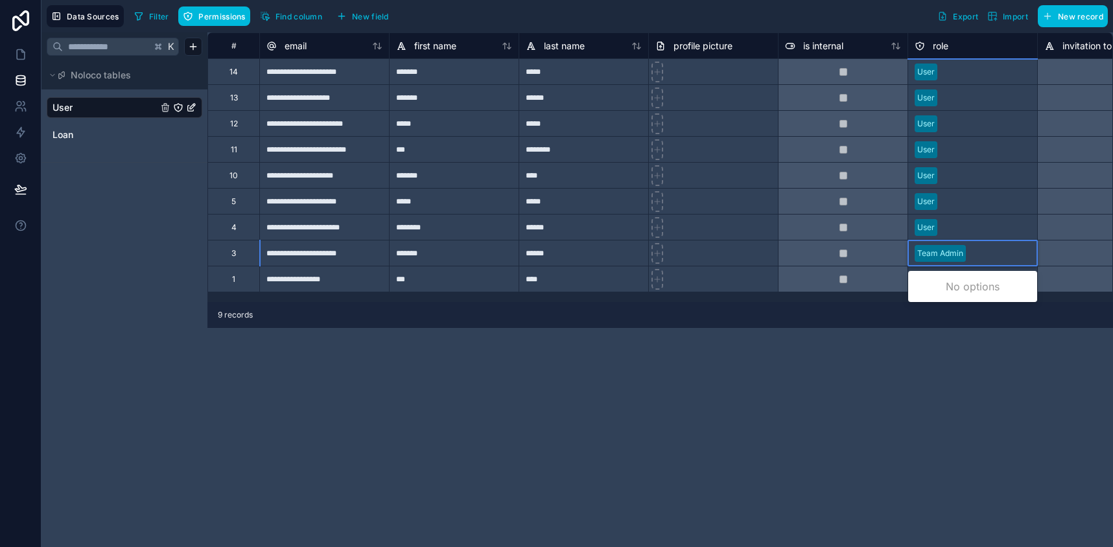
click at [1024, 254] on div at bounding box center [1001, 253] width 60 height 13
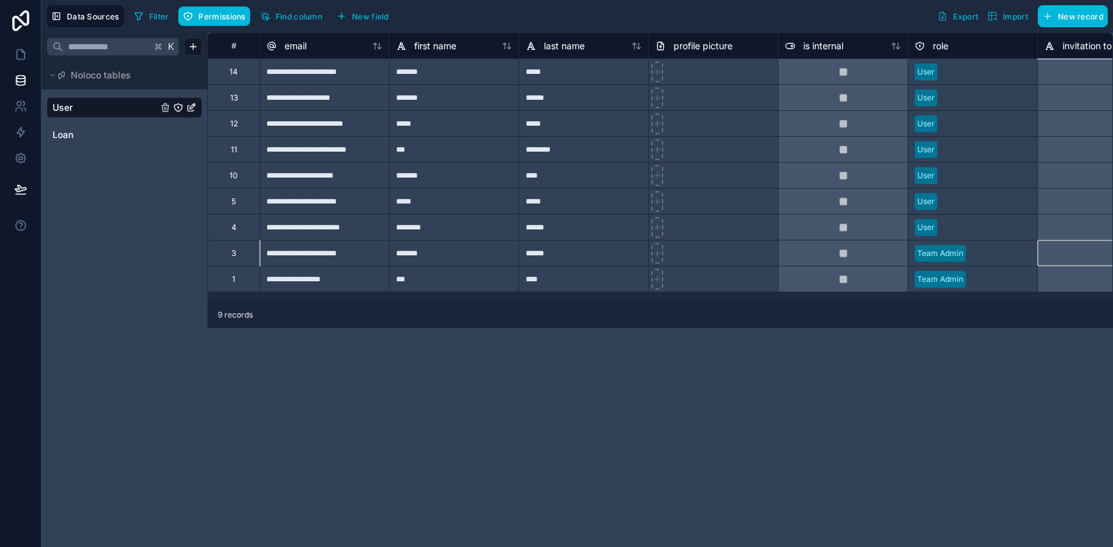
click at [1084, 255] on div at bounding box center [1103, 253] width 130 height 26
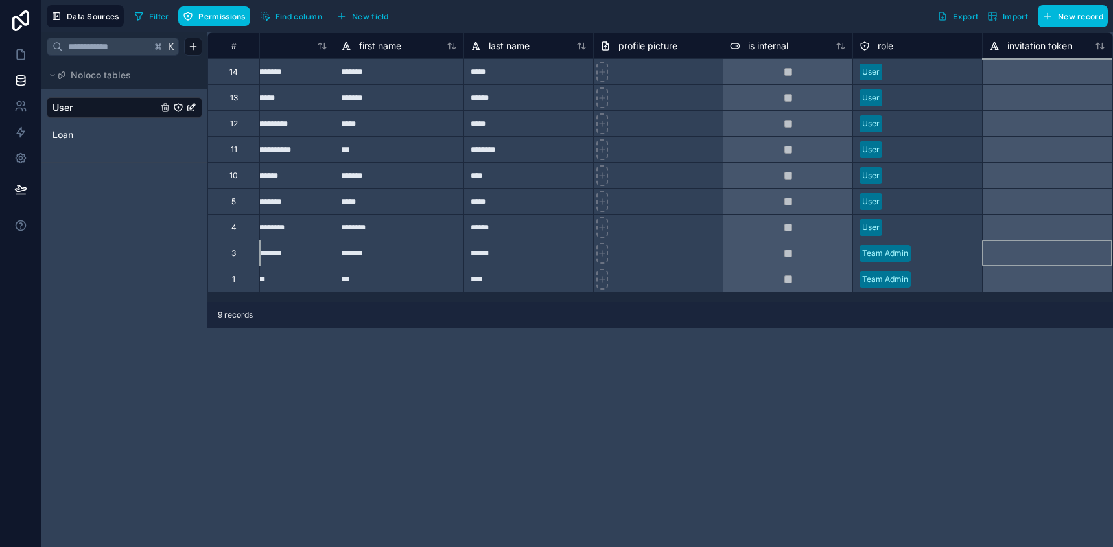
click at [925, 255] on div at bounding box center [946, 253] width 60 height 13
click at [942, 257] on div at bounding box center [946, 253] width 60 height 13
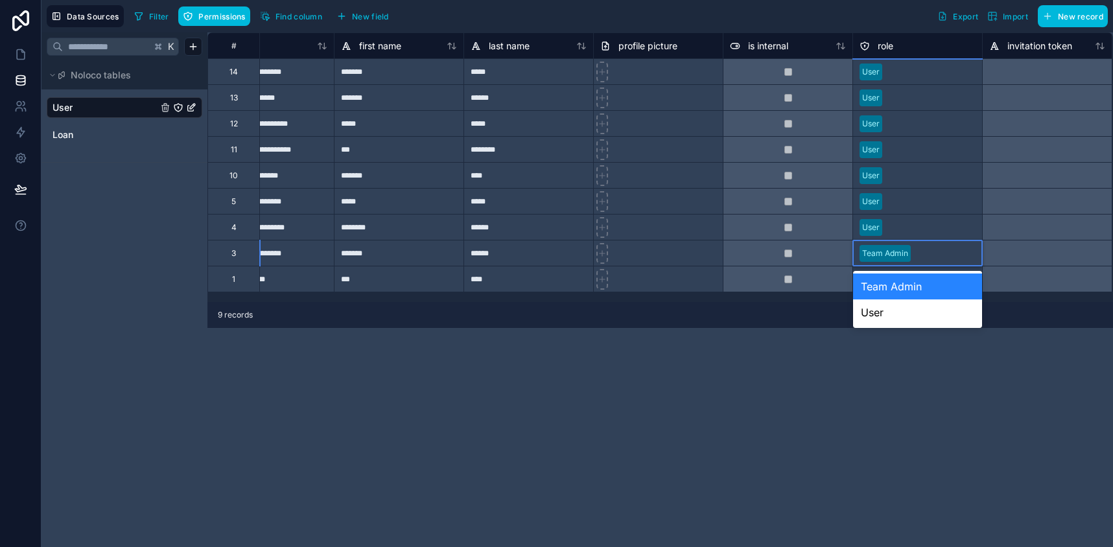
click at [722, 382] on div "**********" at bounding box center [661, 289] width 906 height 515
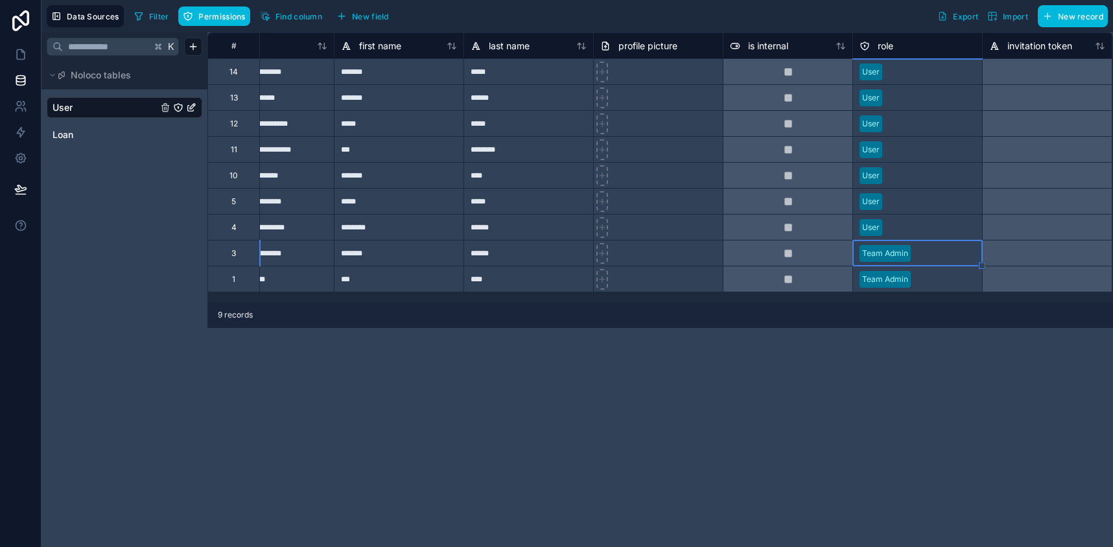
click at [193, 107] on icon "User" at bounding box center [192, 106] width 5 height 5
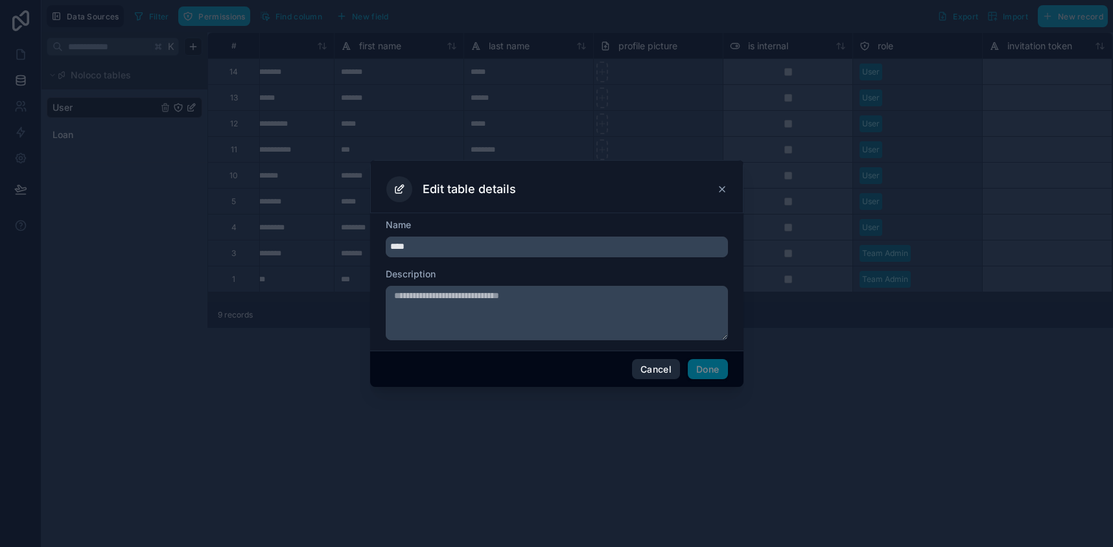
click at [646, 370] on button "Cancel" at bounding box center [656, 369] width 48 height 21
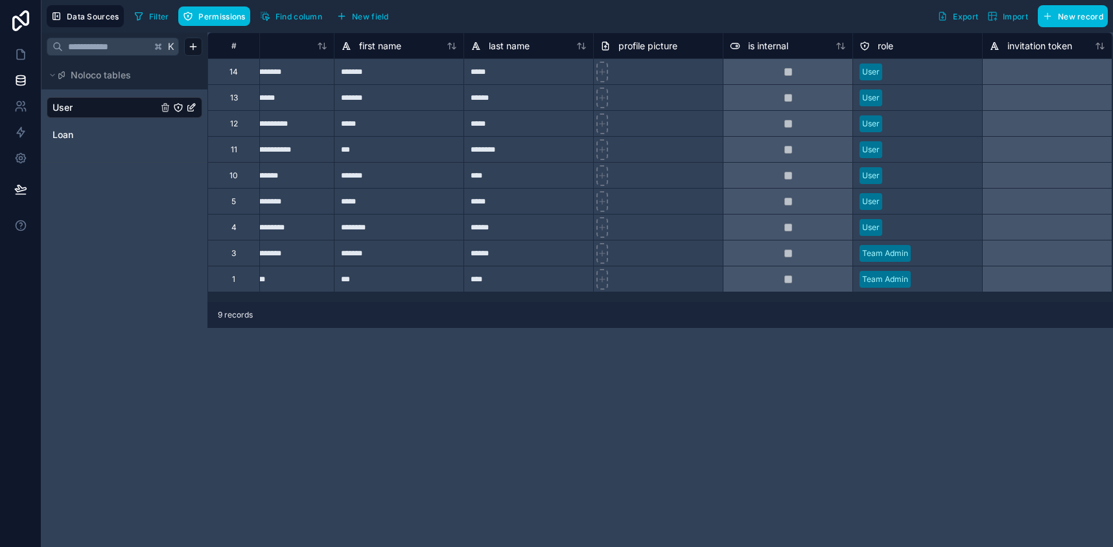
click at [128, 193] on div "K Noloco tables User Loan" at bounding box center [125, 289] width 166 height 515
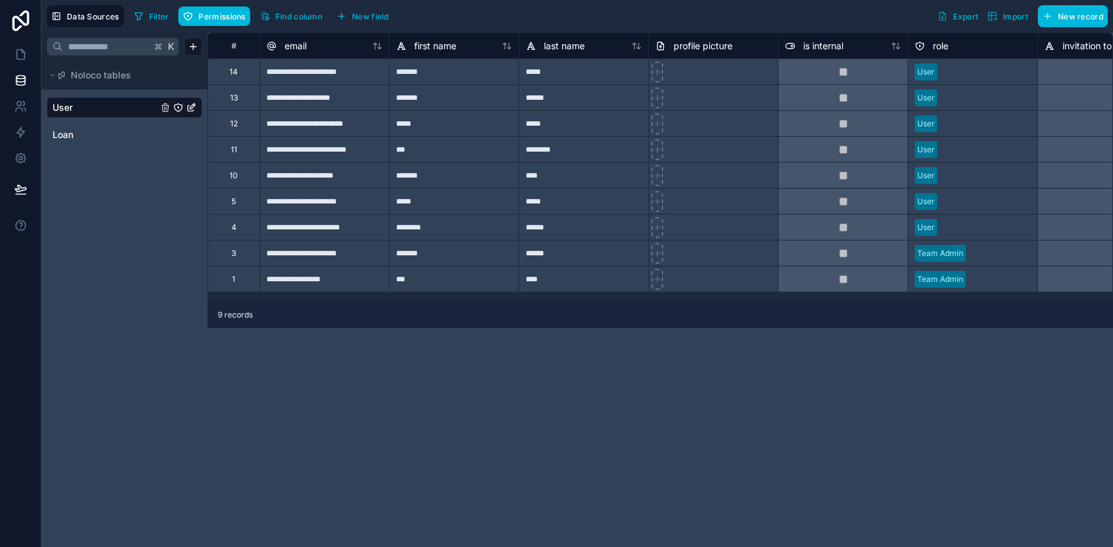
click at [89, 178] on div "K Noloco tables User Loan" at bounding box center [125, 289] width 166 height 515
click at [19, 157] on icon at bounding box center [20, 158] width 3 height 3
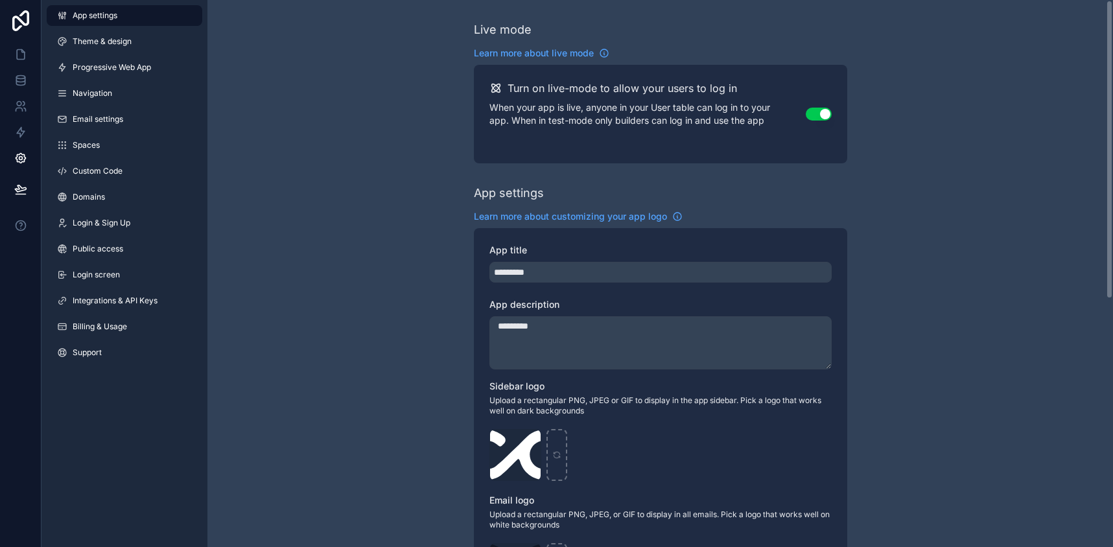
drag, startPoint x: 1111, startPoint y: 117, endPoint x: 1162, endPoint y: -1, distance: 128.7
click at [1113, 0] on html "App settings Theme & design Progressive Web App Navigation Email settings Space…" at bounding box center [556, 273] width 1113 height 547
click at [77, 121] on span "Email settings" at bounding box center [98, 119] width 51 height 10
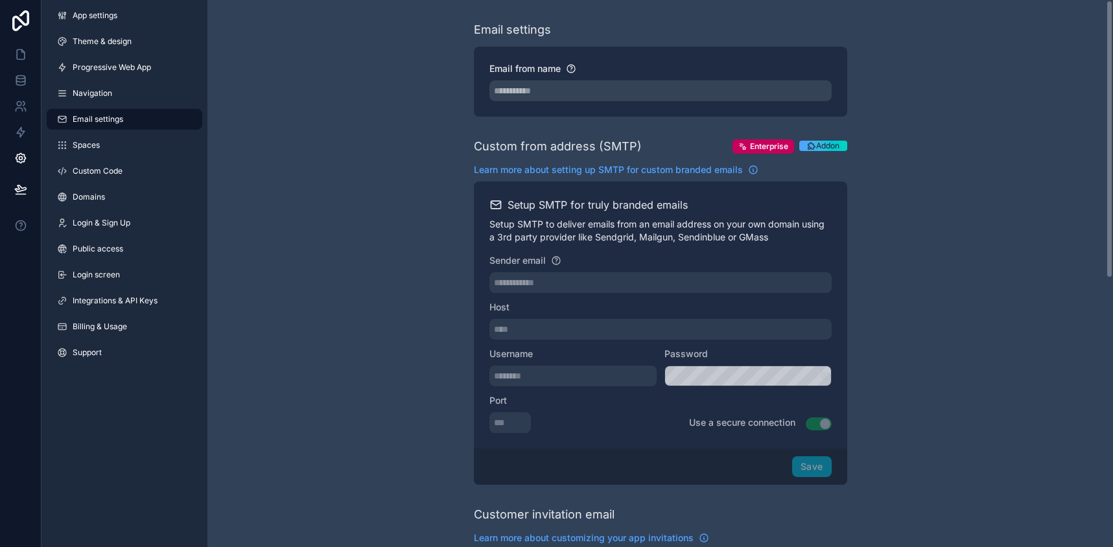
drag, startPoint x: 1111, startPoint y: 155, endPoint x: 1163, endPoint y: -86, distance: 246.2
click at [1113, 0] on html "**********" at bounding box center [556, 273] width 1113 height 547
click at [94, 221] on span "Login & Sign Up" at bounding box center [102, 223] width 58 height 10
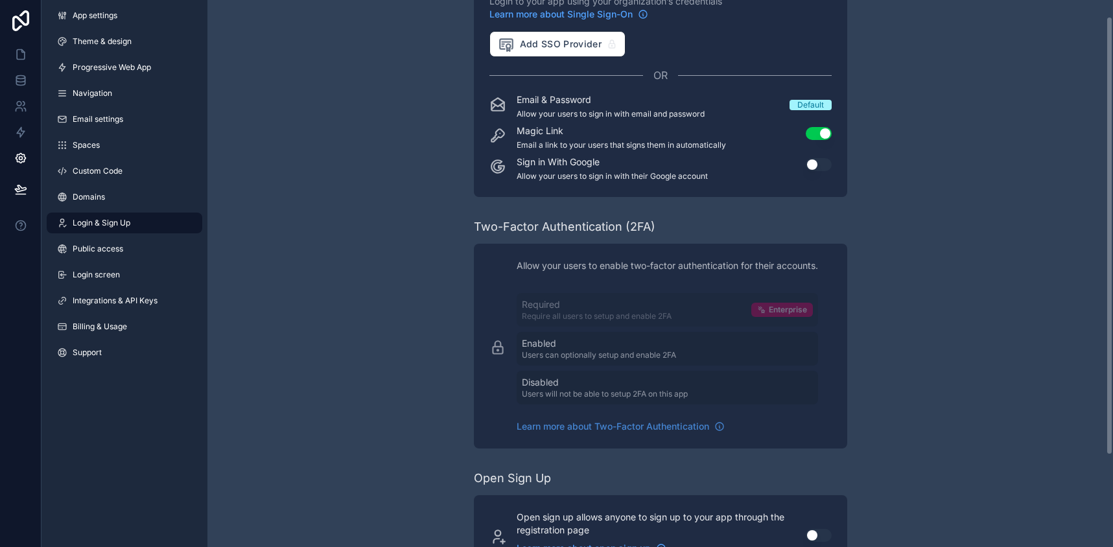
scroll to position [135, 0]
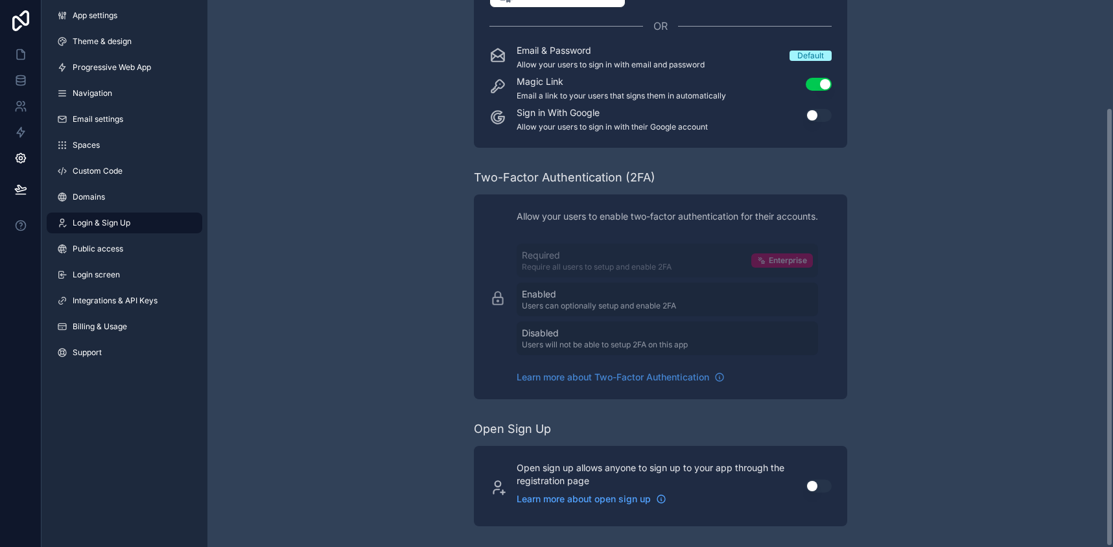
drag, startPoint x: 1111, startPoint y: 274, endPoint x: 1123, endPoint y: 397, distance: 123.2
click at [1113, 397] on html "App settings Theme & design Progressive Web App Navigation Email settings Space…" at bounding box center [556, 273] width 1113 height 547
click at [101, 327] on span "Billing & Usage" at bounding box center [100, 327] width 54 height 10
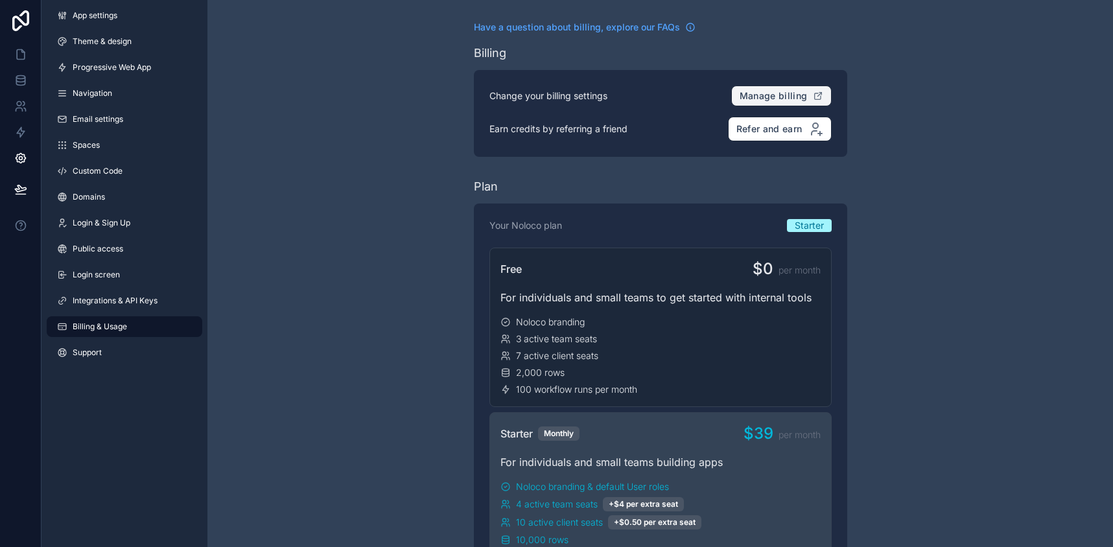
click at [777, 93] on span "Manage billing" at bounding box center [774, 96] width 68 height 12
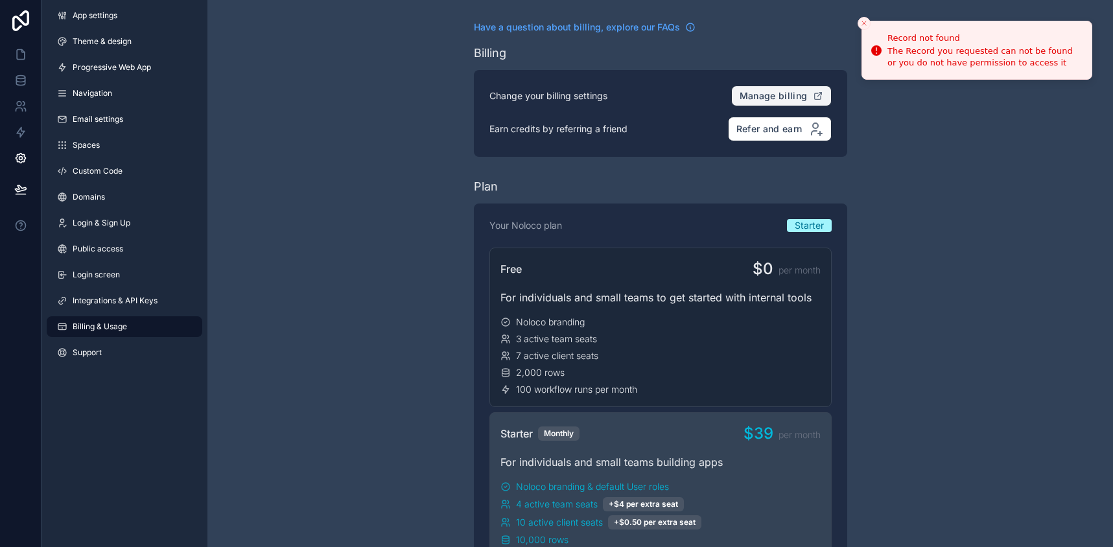
click at [866, 22] on line "Close toast" at bounding box center [864, 23] width 4 height 4
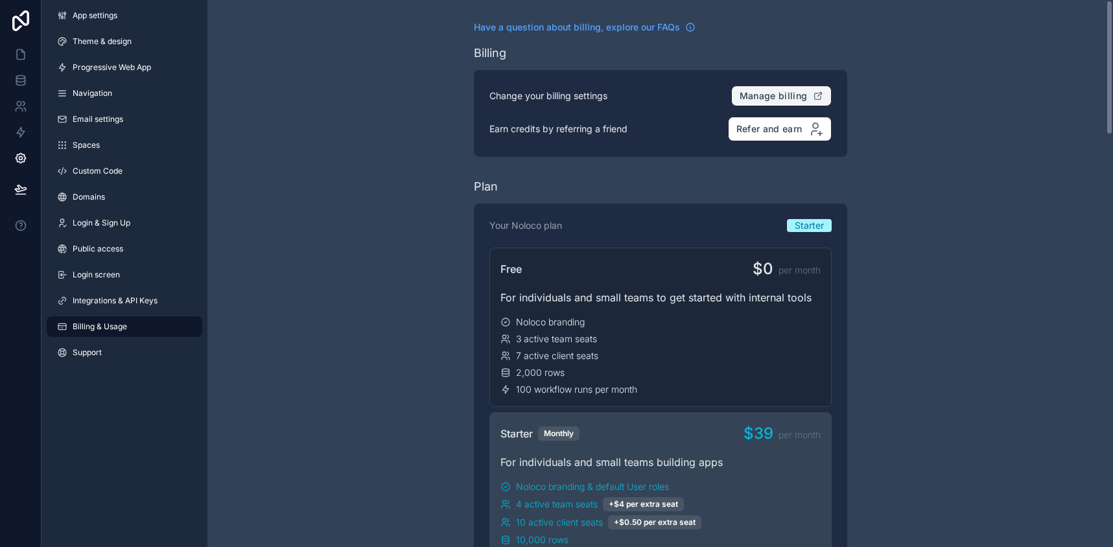
click at [121, 300] on span "Integrations & API Keys" at bounding box center [115, 301] width 85 height 10
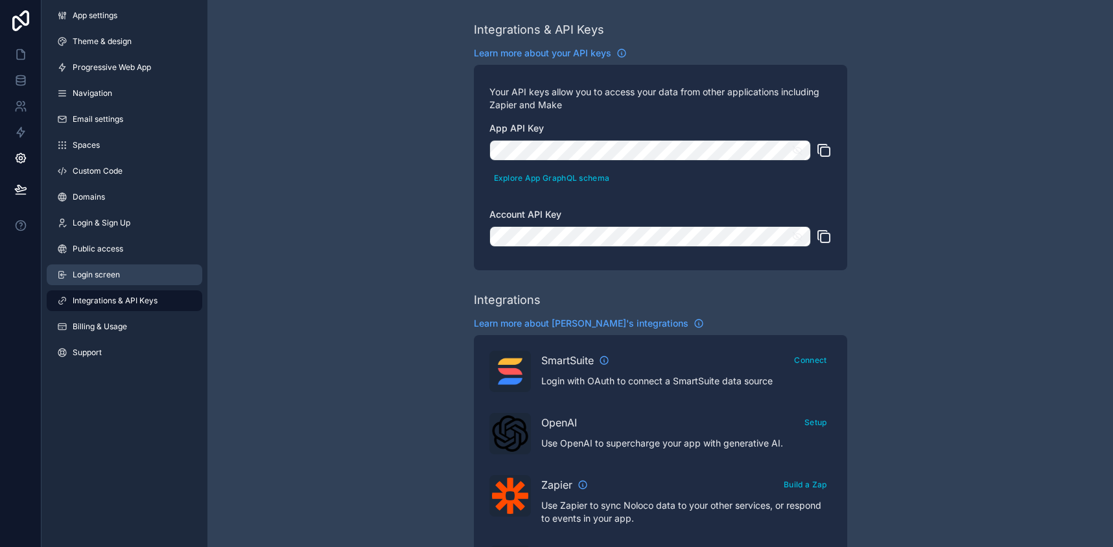
click at [91, 270] on span "Login screen" at bounding box center [96, 275] width 47 height 10
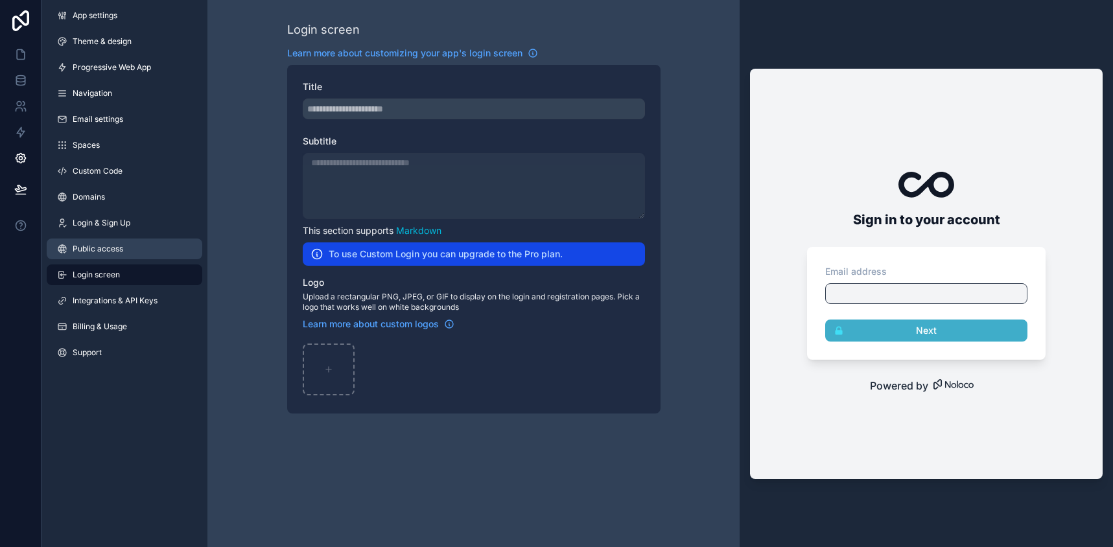
click at [86, 248] on span "Public access" at bounding box center [98, 249] width 51 height 10
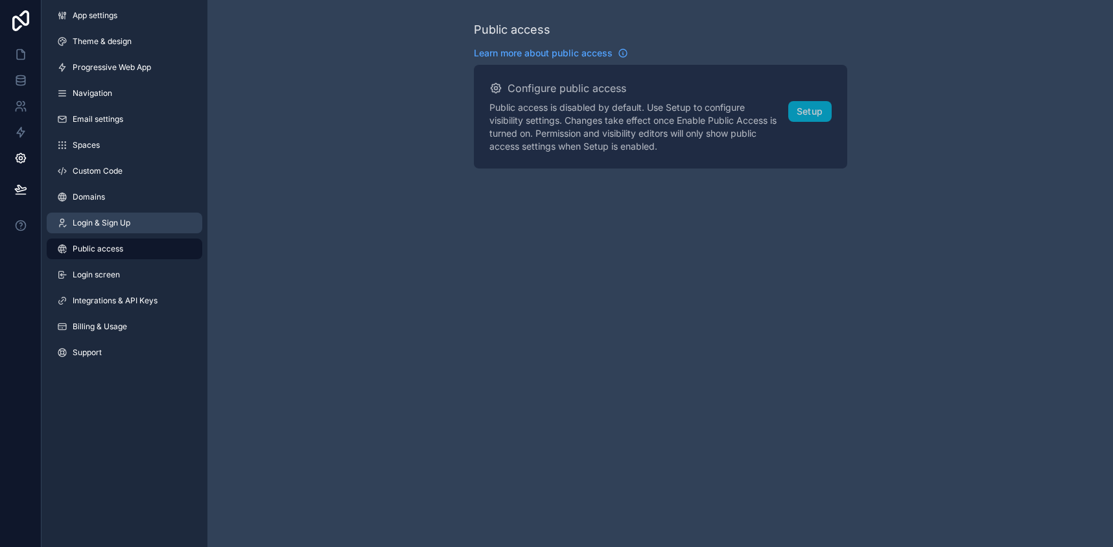
click at [89, 219] on span "Login & Sign Up" at bounding box center [102, 223] width 58 height 10
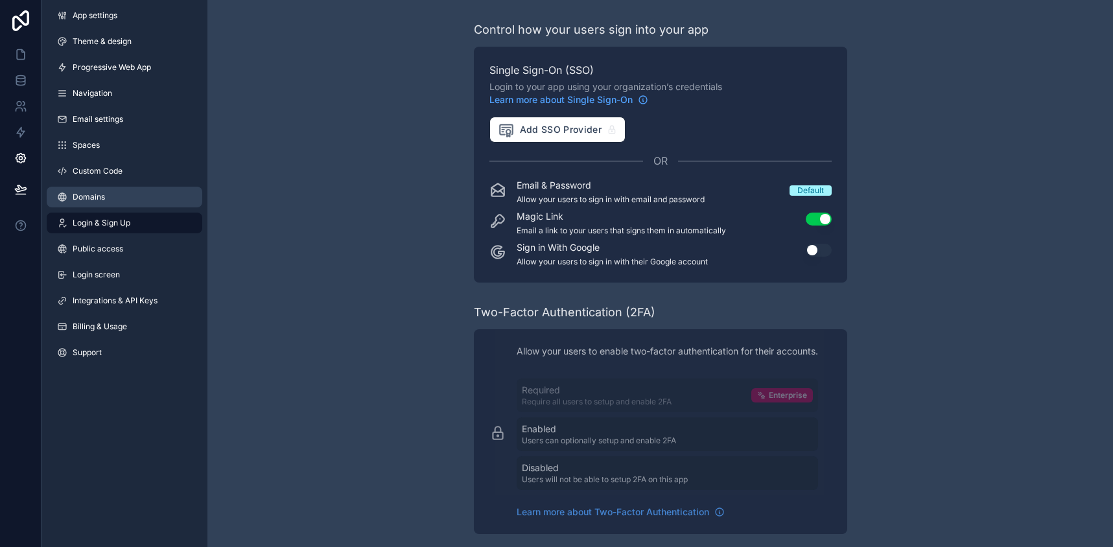
click at [85, 193] on span "Domains" at bounding box center [89, 197] width 32 height 10
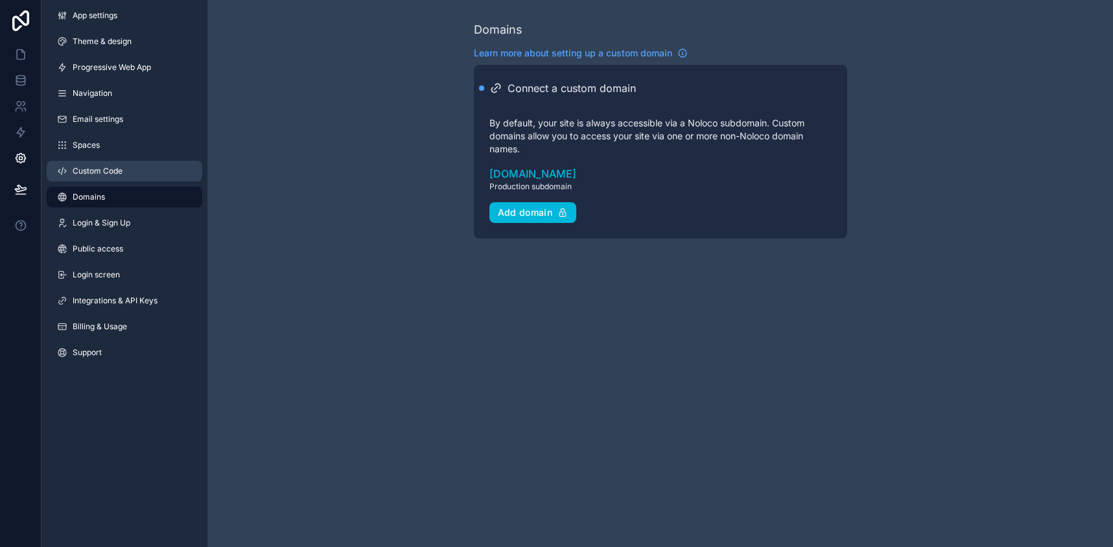
click at [93, 171] on span "Custom Code" at bounding box center [98, 171] width 50 height 10
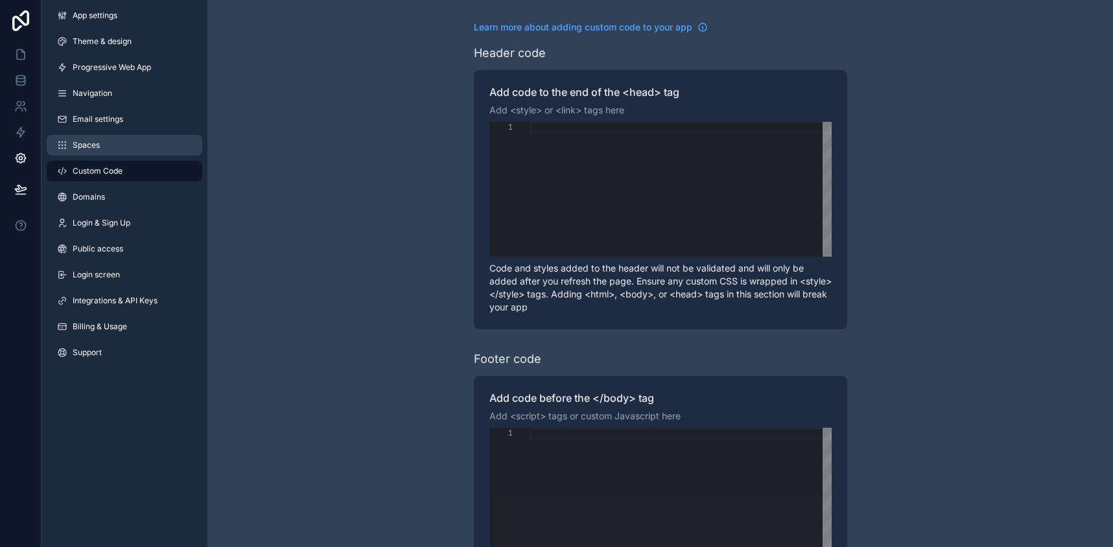
click at [84, 144] on span "Spaces" at bounding box center [86, 145] width 27 height 10
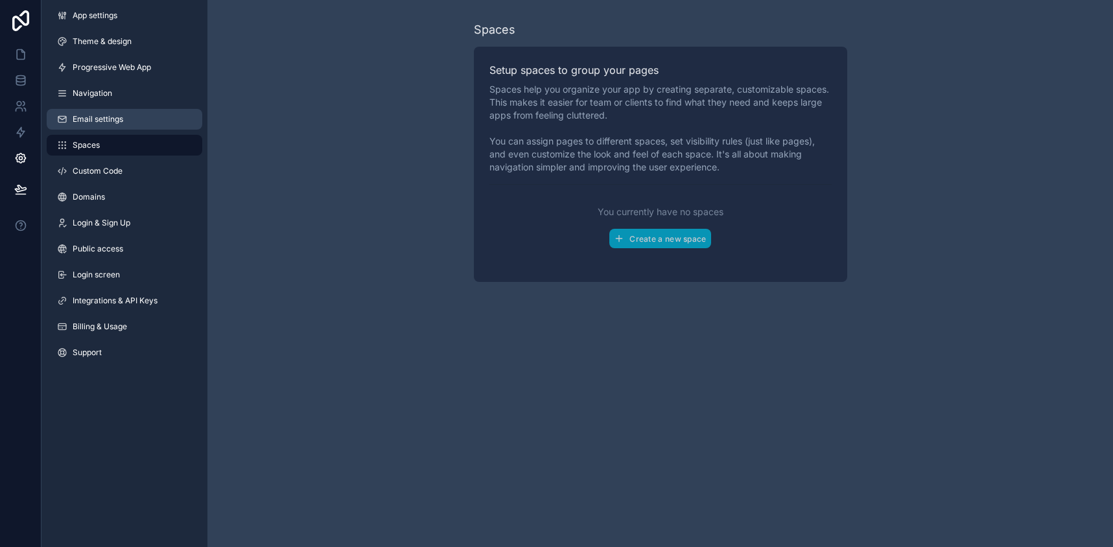
click at [86, 123] on span "Email settings" at bounding box center [98, 119] width 51 height 10
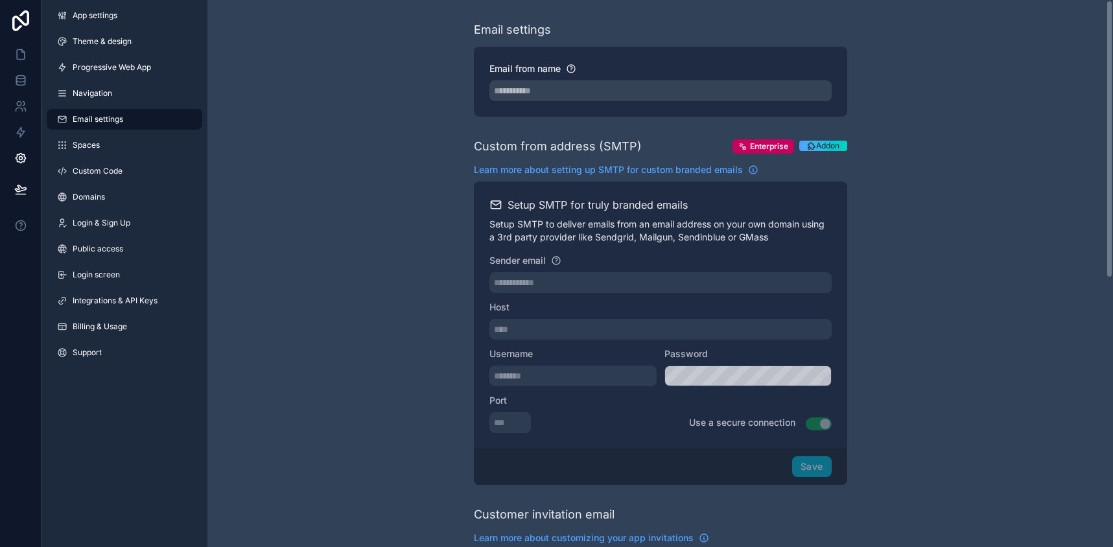
drag, startPoint x: 1110, startPoint y: 109, endPoint x: 1158, endPoint y: -86, distance: 200.5
click at [1113, 0] on html "**********" at bounding box center [556, 273] width 1113 height 547
click at [91, 93] on span "Navigation" at bounding box center [93, 93] width 40 height 10
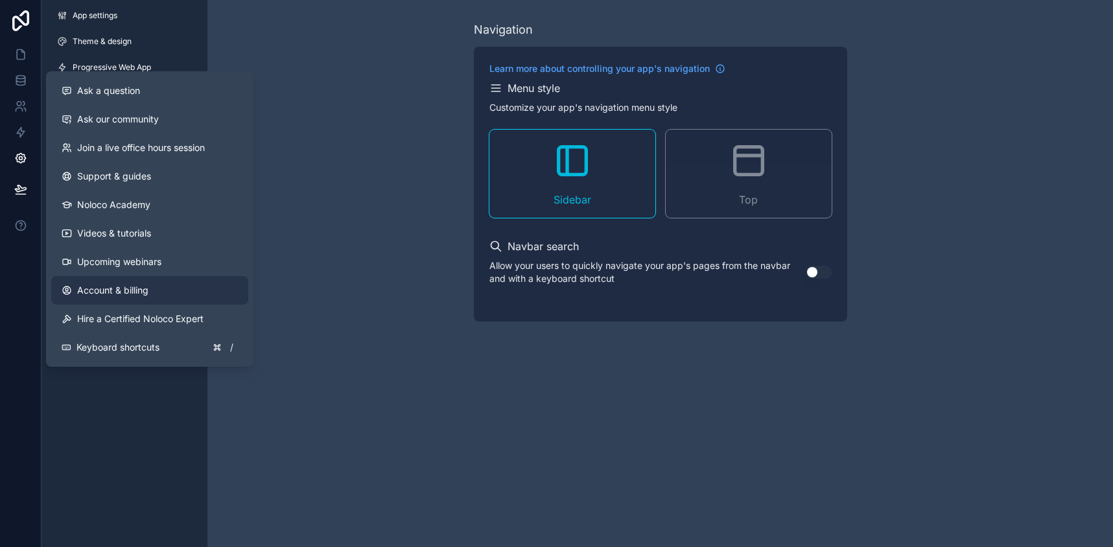
click at [106, 298] on link "Account & billing" at bounding box center [149, 290] width 197 height 29
